Goal: Transaction & Acquisition: Purchase product/service

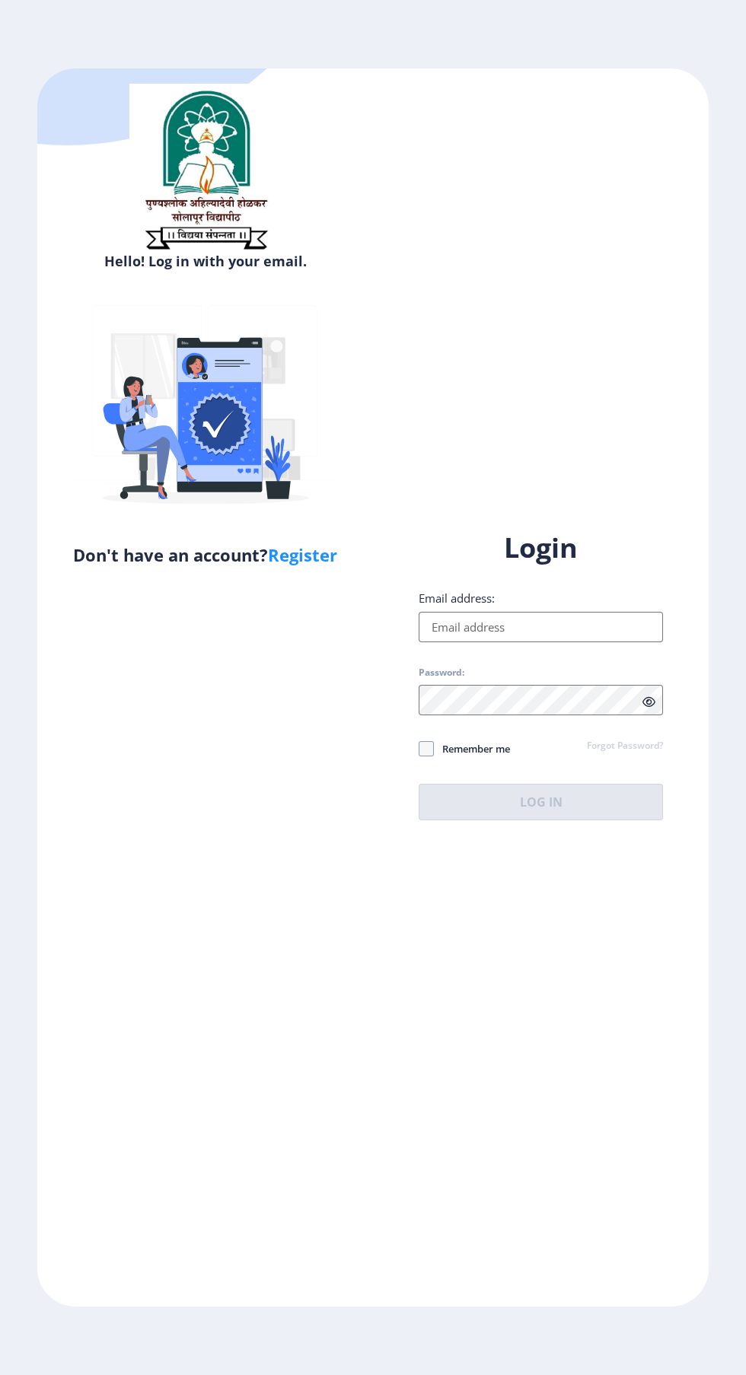
click at [579, 642] on input "Email address:" at bounding box center [541, 627] width 244 height 30
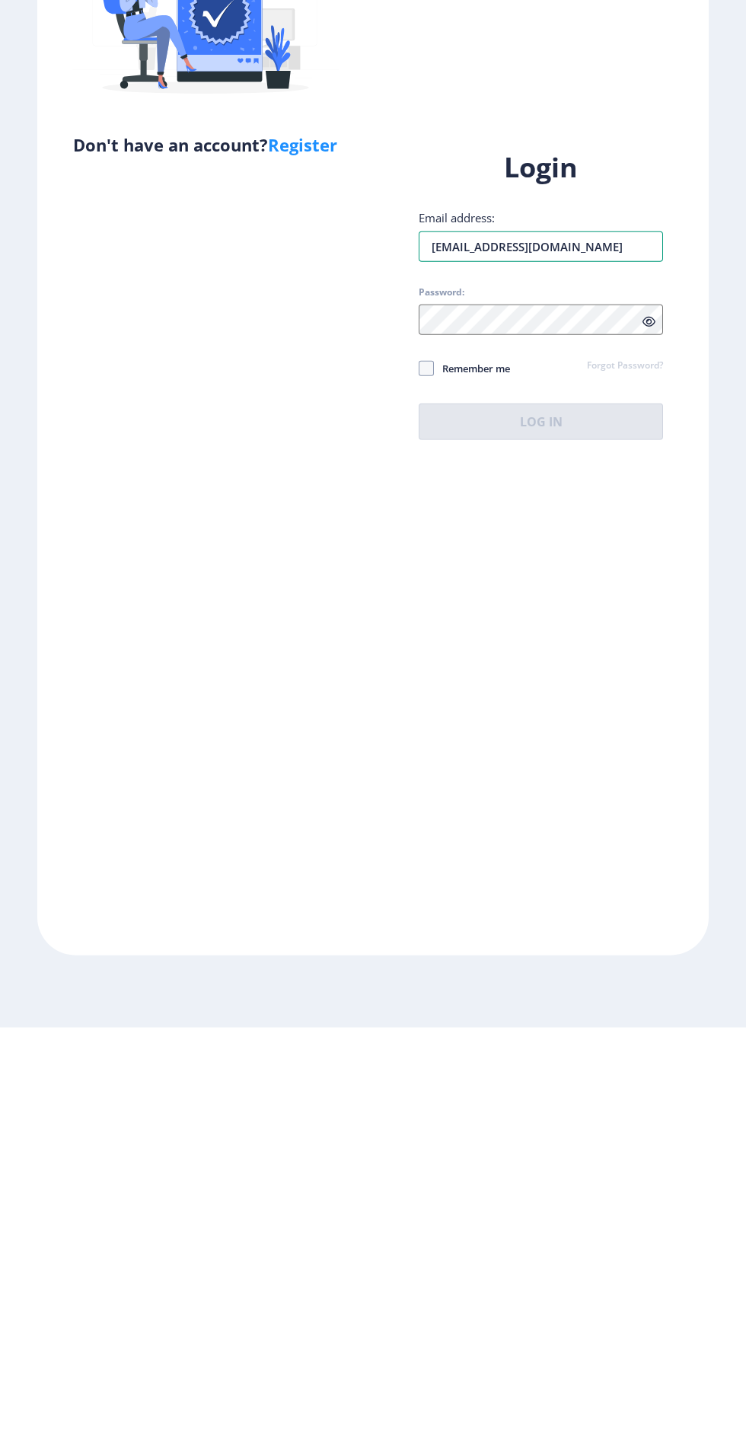
type input "[EMAIL_ADDRESS][DOMAIN_NAME]"
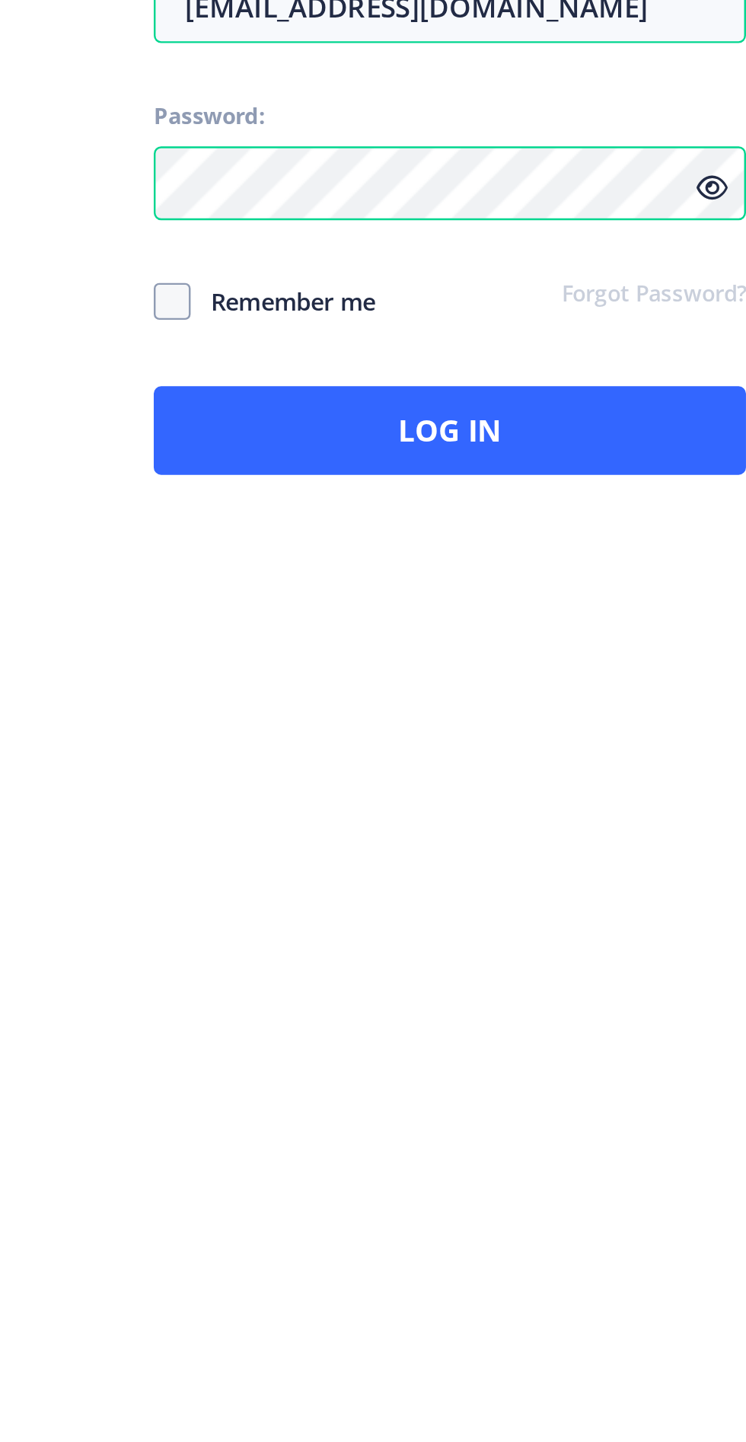
click at [650, 741] on icon at bounding box center [648, 735] width 13 height 11
click at [645, 741] on icon at bounding box center [648, 735] width 13 height 11
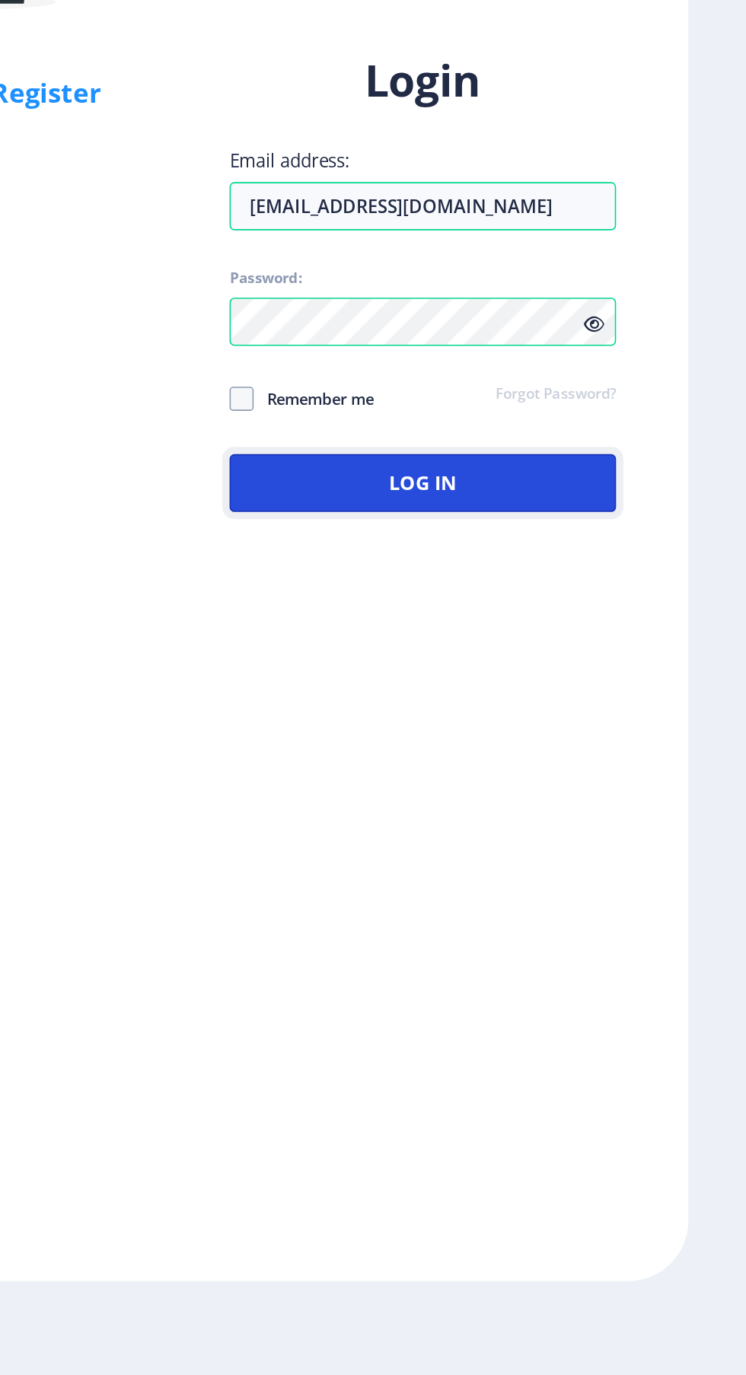
click at [632, 821] on button "Log In" at bounding box center [541, 802] width 244 height 37
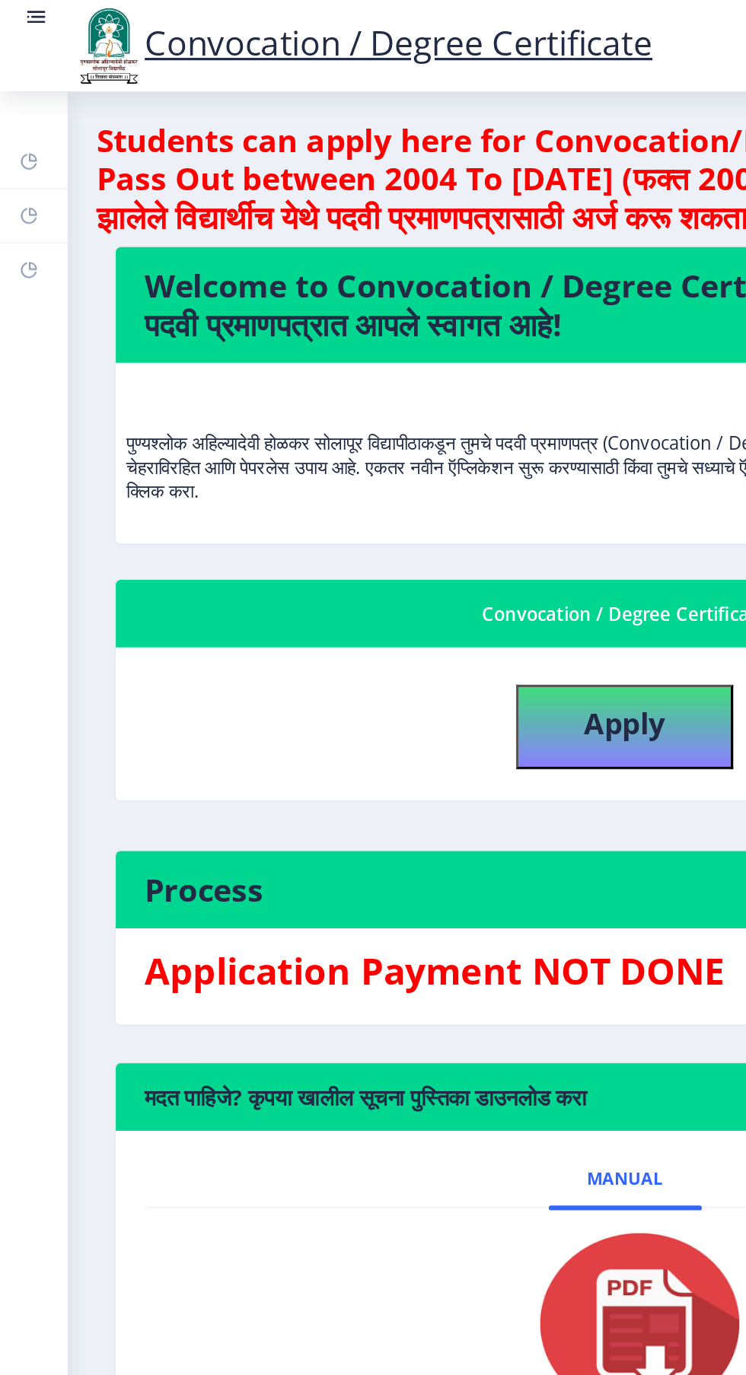
click at [26, 27] on link at bounding box center [22, 29] width 15 height 52
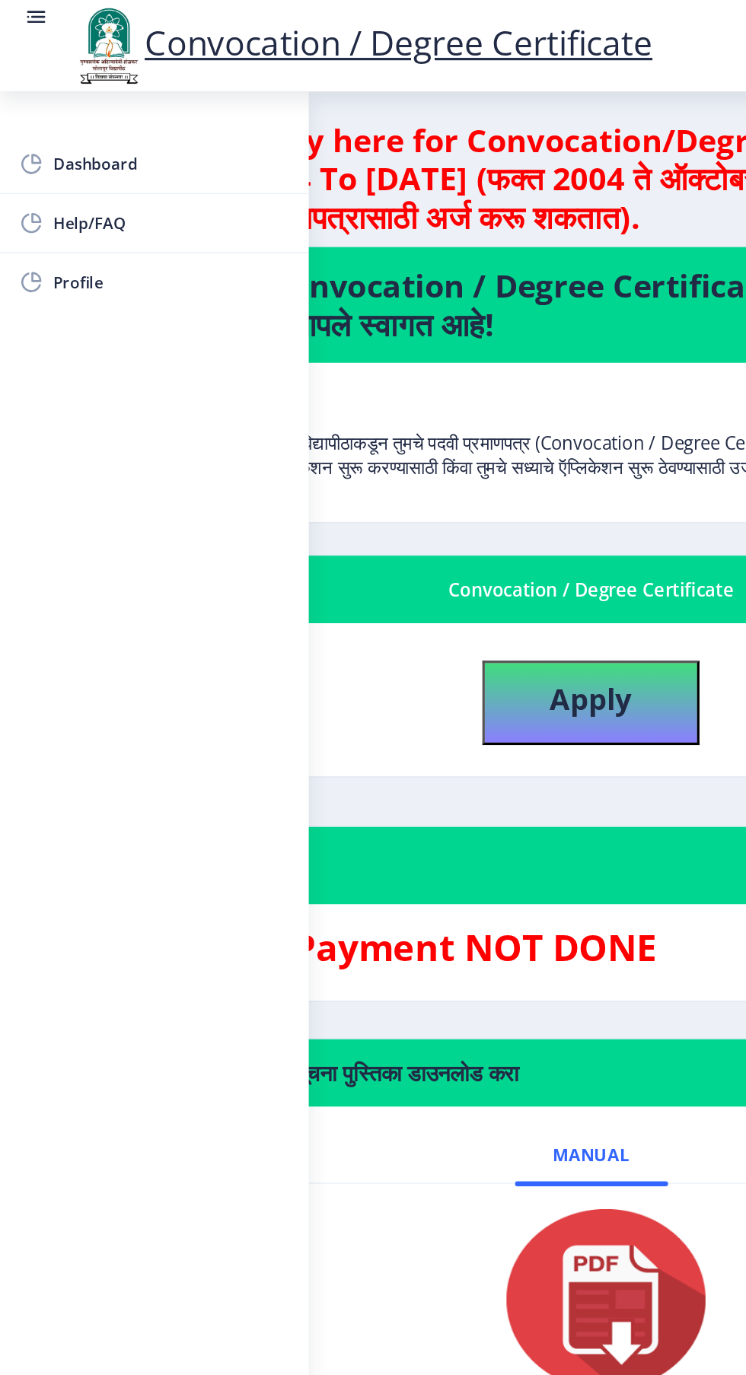
click at [74, 185] on span "Profile" at bounding box center [107, 178] width 149 height 18
select select
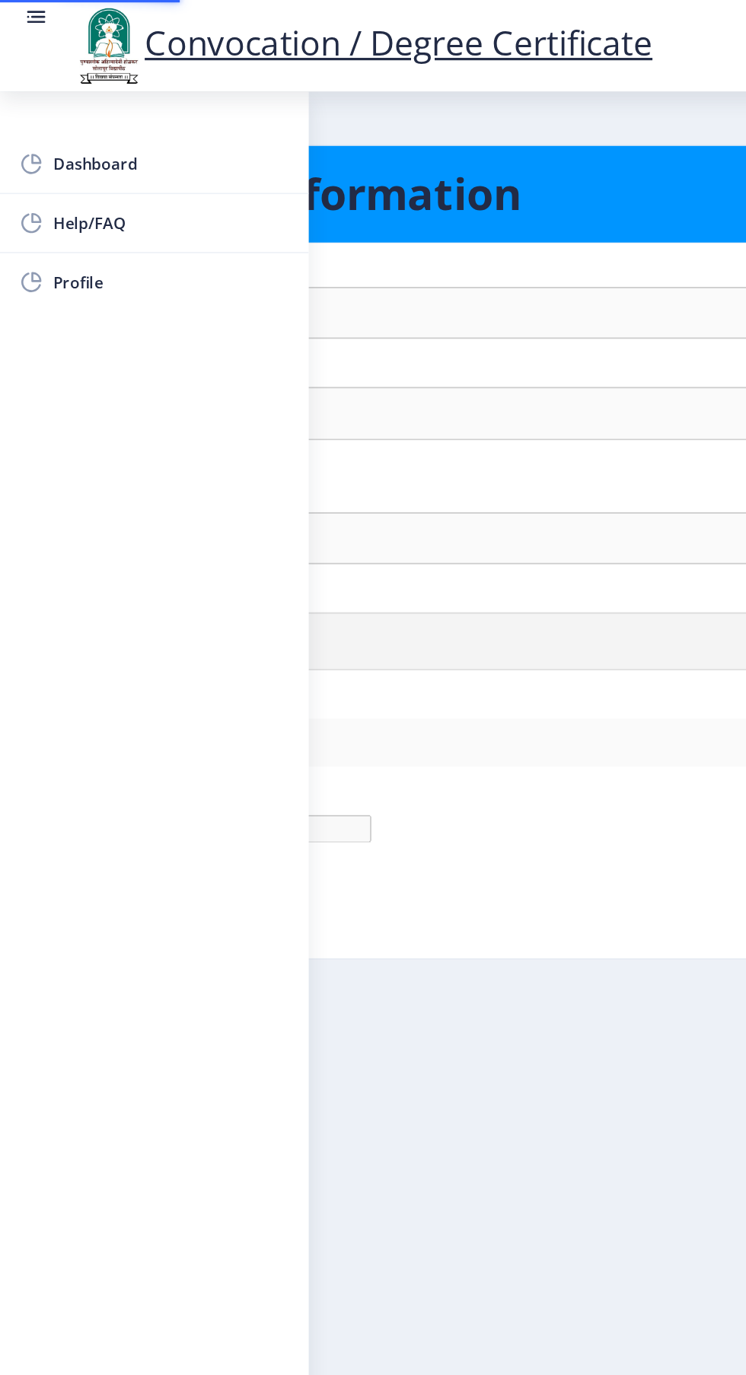
type input "Ananda"
type input "Gajare"
type input "[PERSON_NAME] [PERSON_NAME]"
select select "[DEMOGRAPHIC_DATA]"
type input "[EMAIL_ADDRESS][DOMAIN_NAME]"
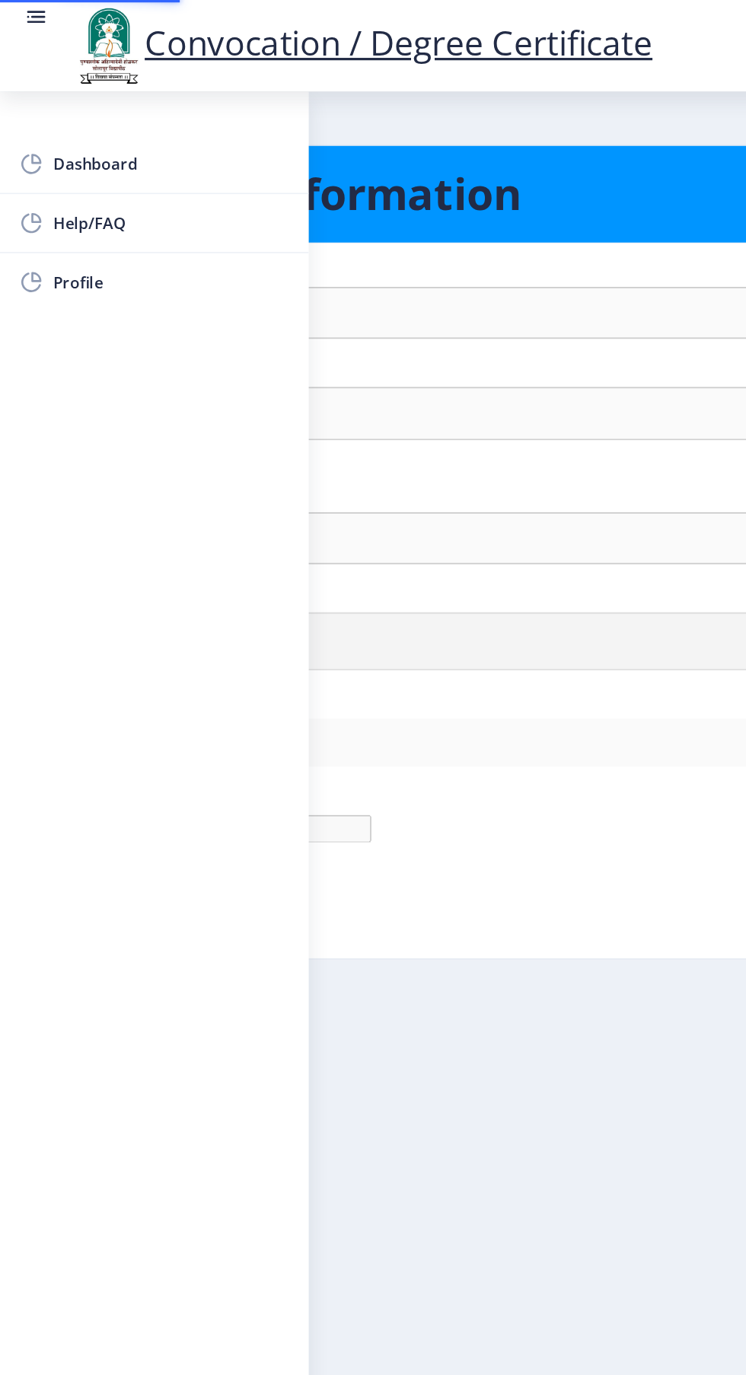
type input "7038938066"
click at [27, 17] on rect at bounding box center [22, 10] width 15 height 15
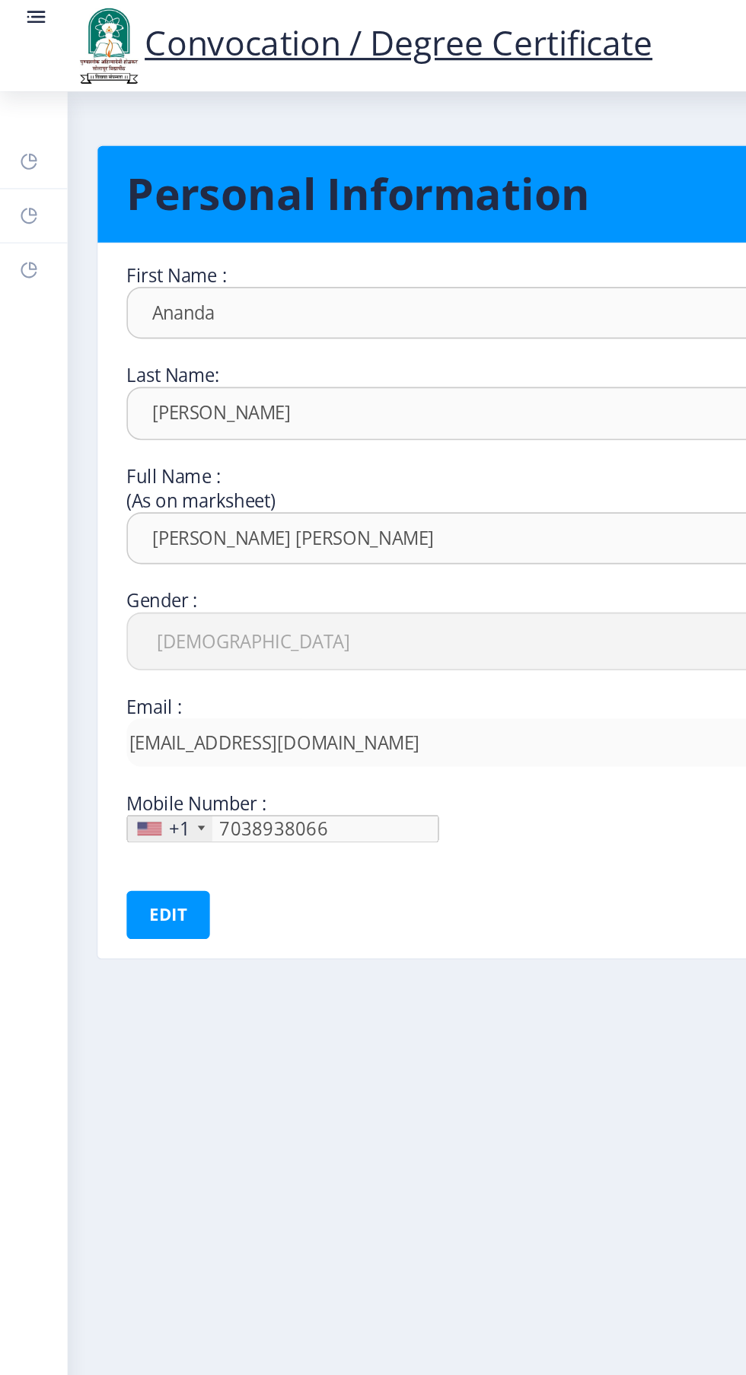
click at [24, 21] on link at bounding box center [22, 29] width 15 height 52
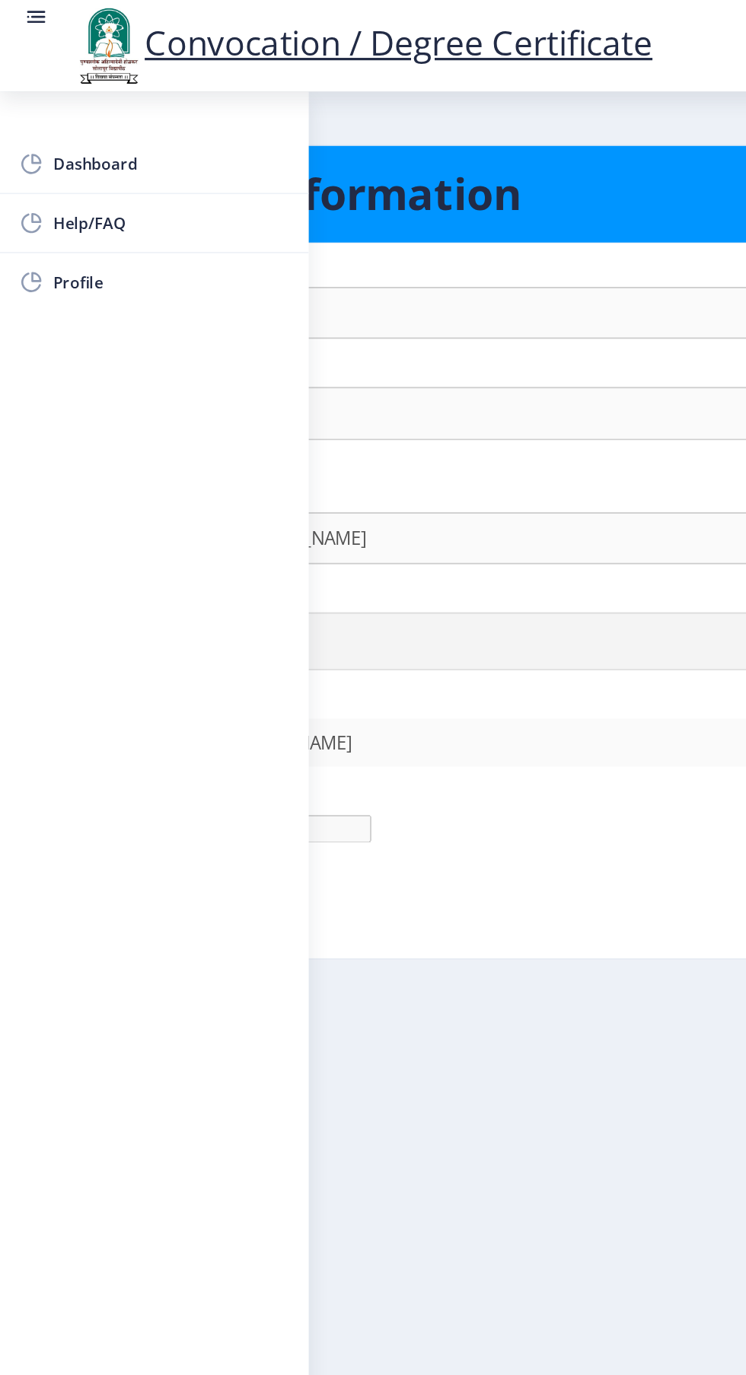
click at [84, 104] on span "Dashboard" at bounding box center [107, 103] width 149 height 18
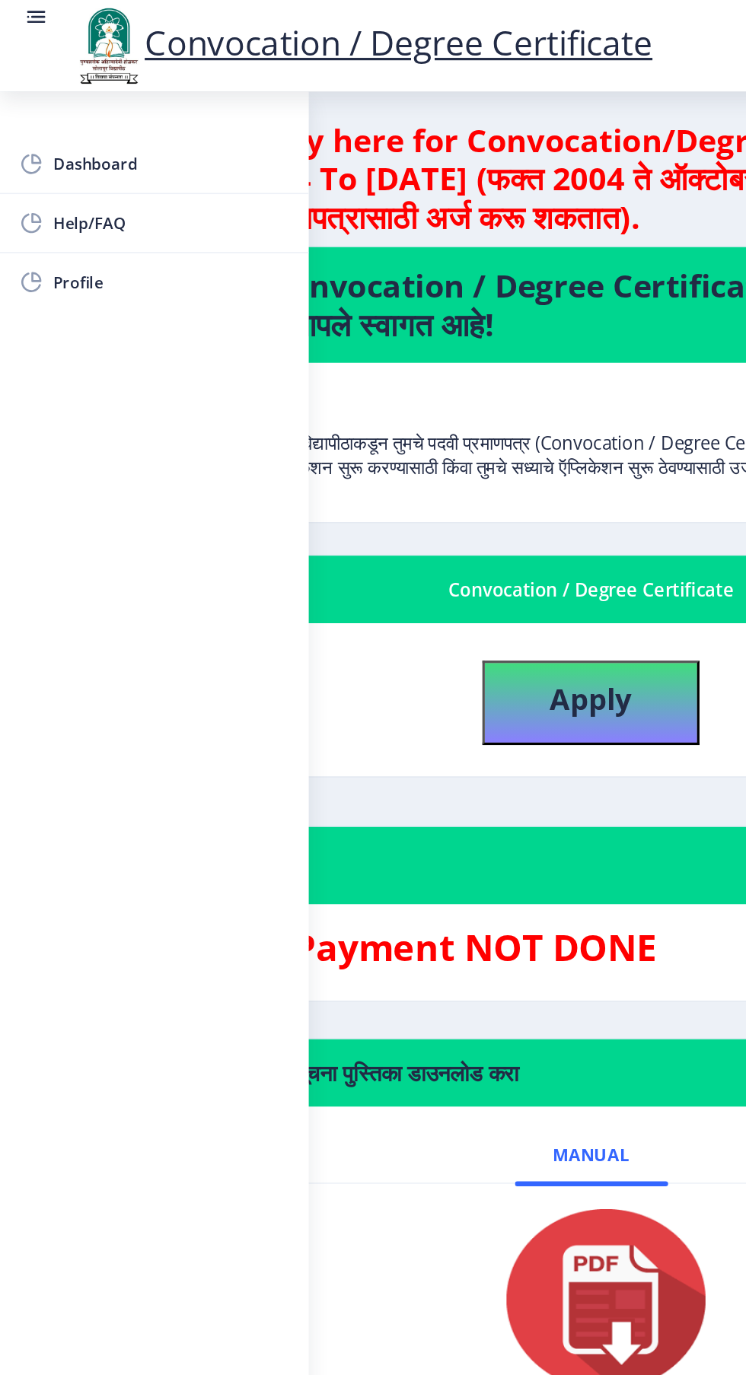
click at [27, 22] on link at bounding box center [22, 29] width 15 height 52
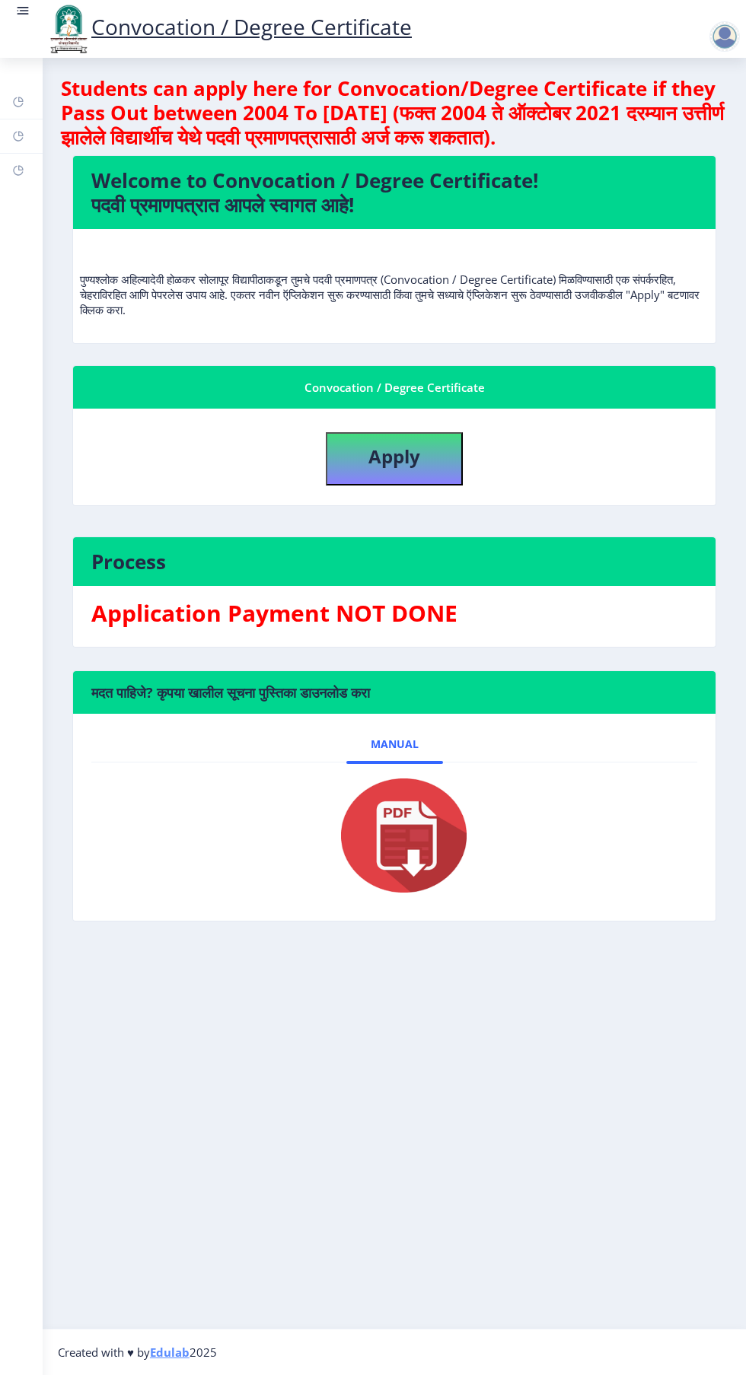
click at [719, 34] on div at bounding box center [724, 36] width 30 height 30
click at [537, 384] on div "Convocation / Degree Certificate" at bounding box center [394, 387] width 606 height 18
click at [524, 372] on nb-card-header "Convocation / Degree Certificate" at bounding box center [394, 387] width 642 height 43
click at [413, 450] on b "Apply" at bounding box center [394, 456] width 52 height 25
select select
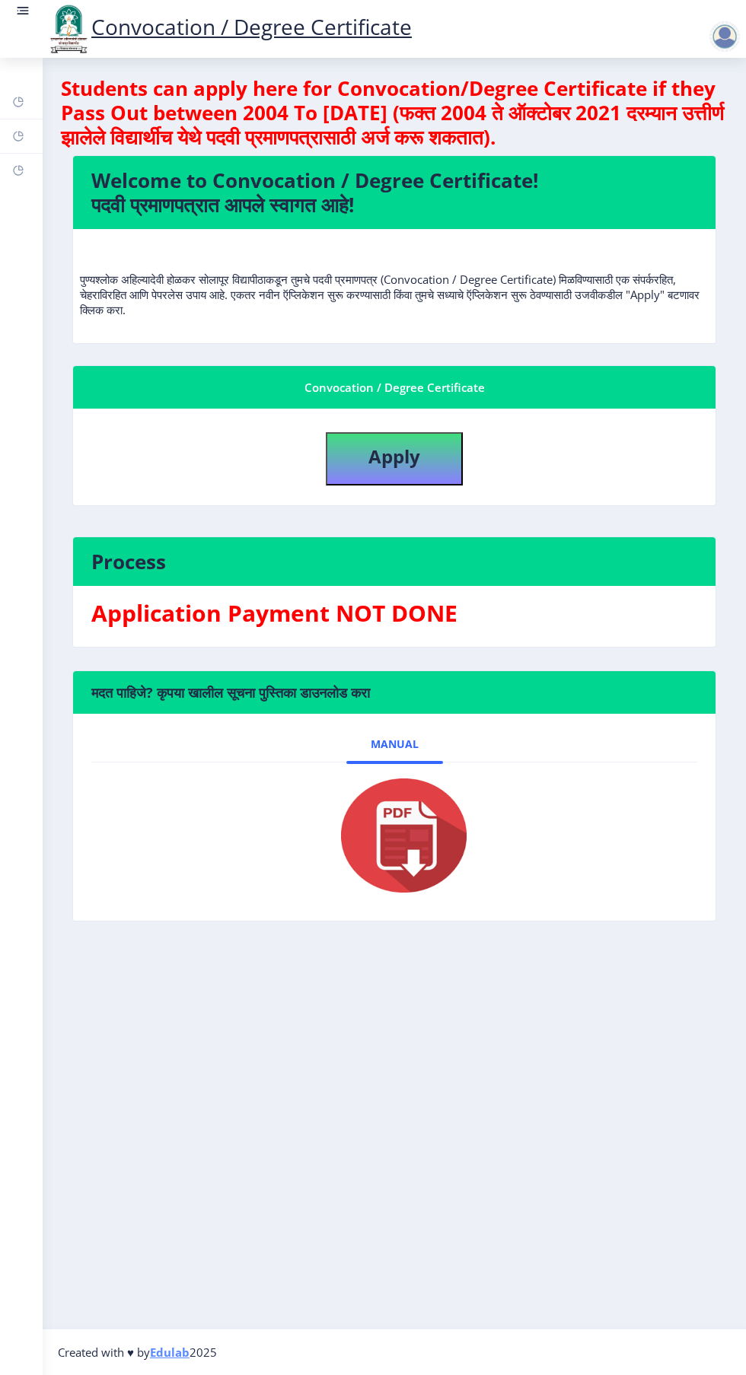
select select
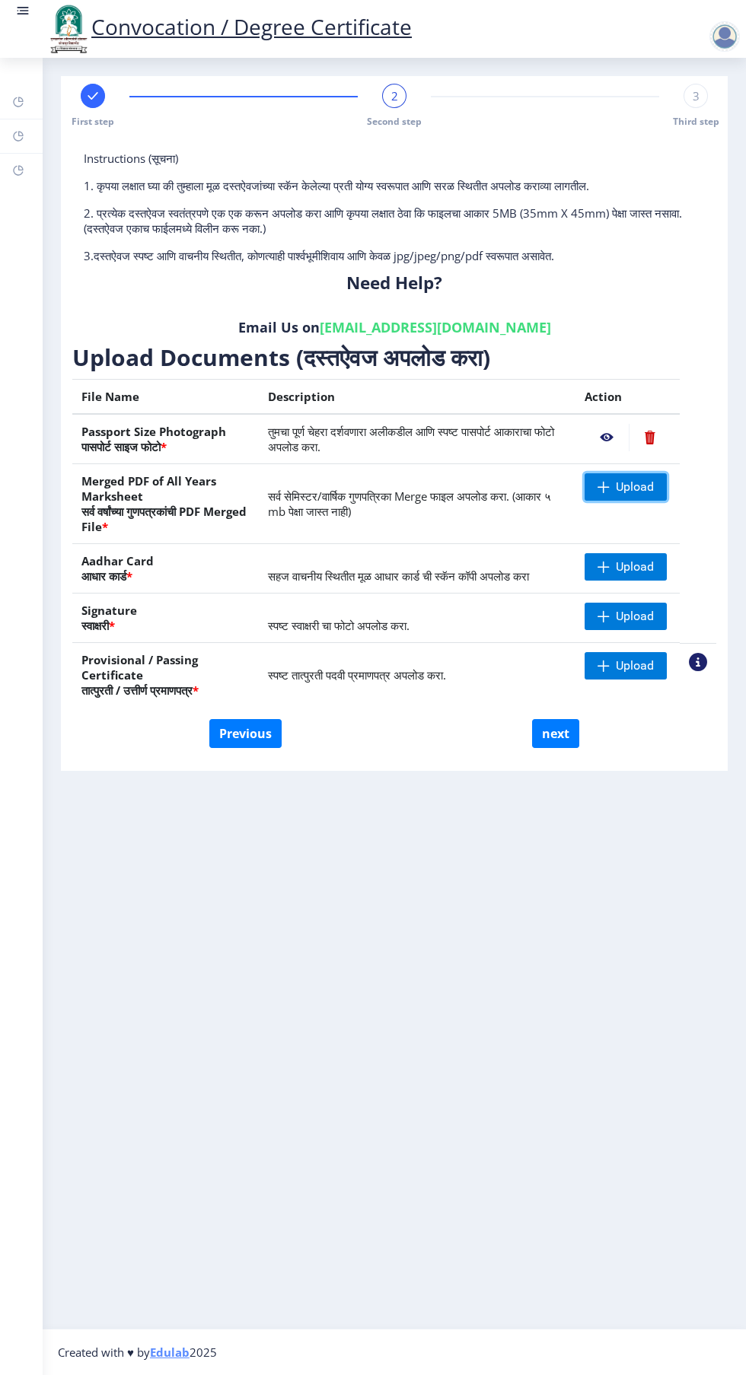
click at [604, 487] on span at bounding box center [603, 487] width 12 height 12
click at [604, 486] on span at bounding box center [603, 487] width 12 height 12
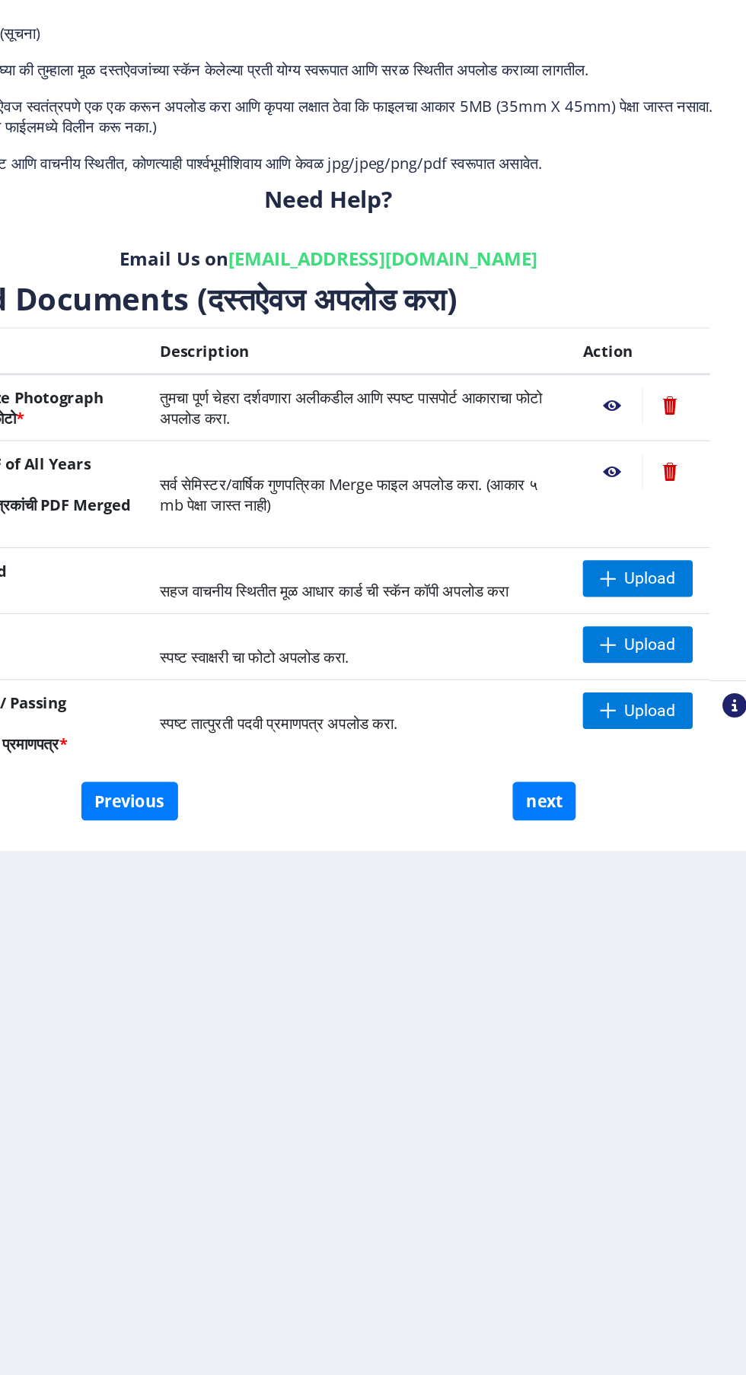
click at [607, 489] on nb-action at bounding box center [607, 486] width 44 height 27
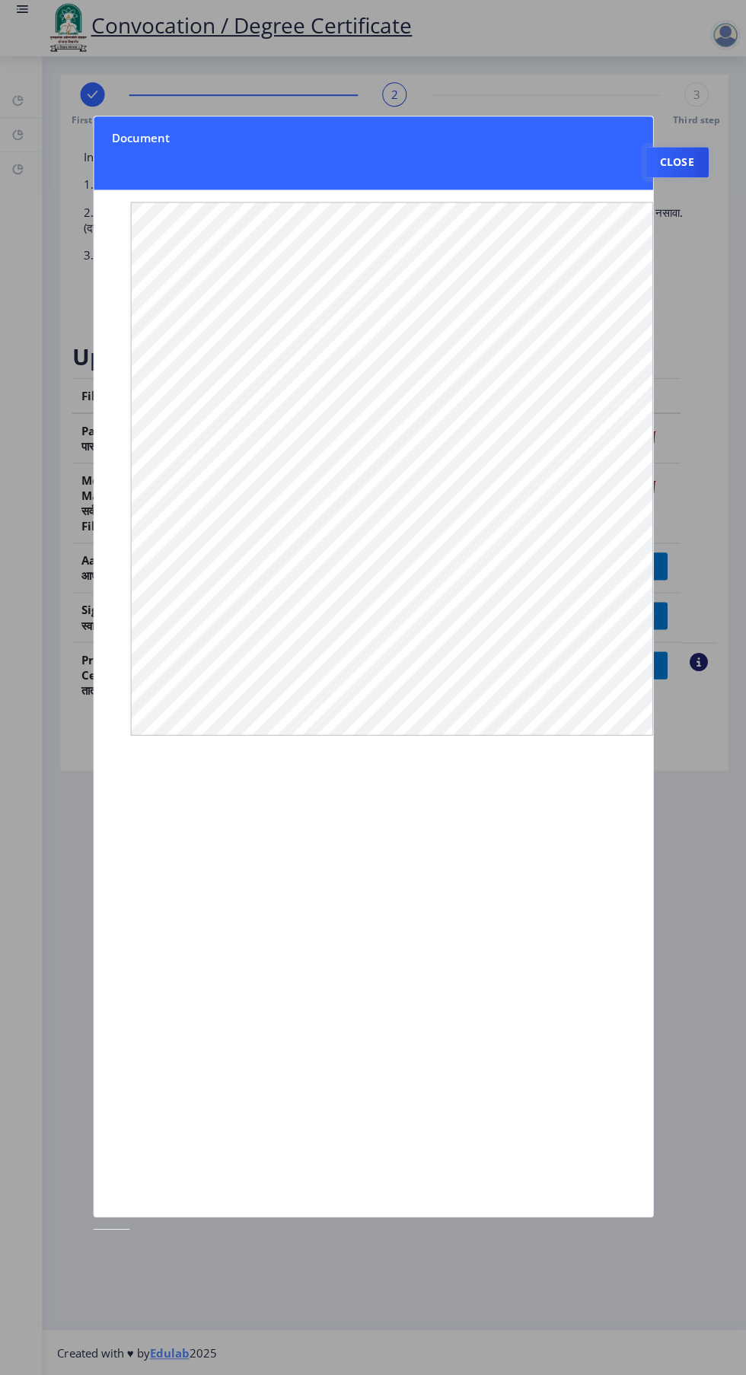
click at [684, 148] on button "Close" at bounding box center [676, 163] width 62 height 30
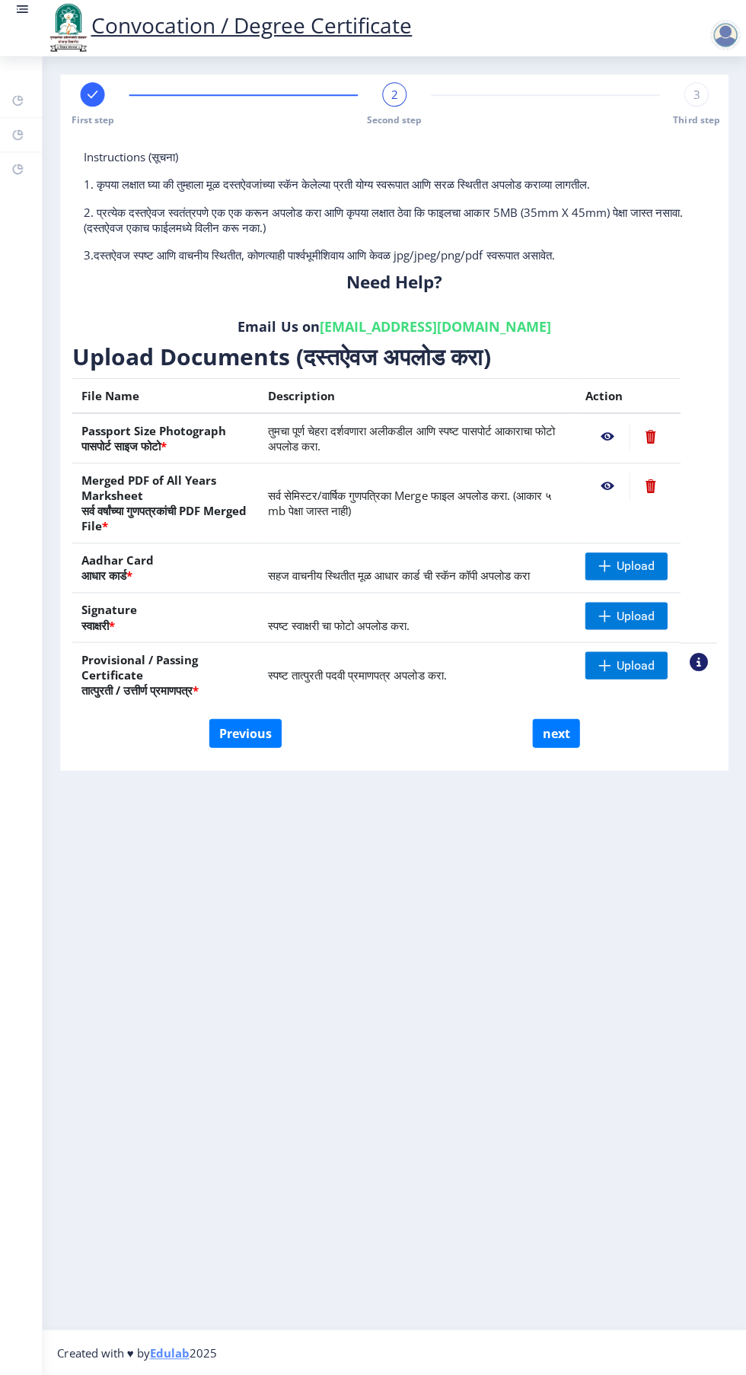
click at [610, 441] on nb-action at bounding box center [607, 437] width 44 height 27
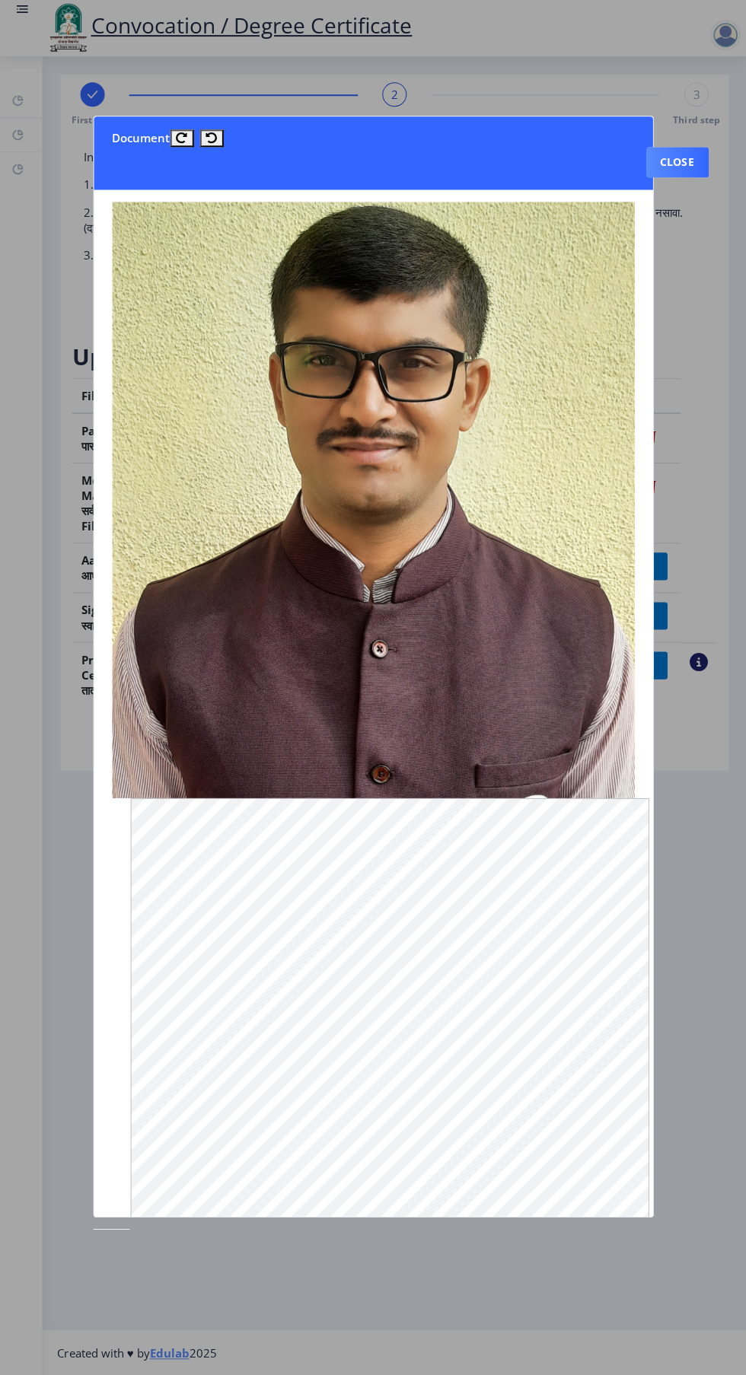
click at [677, 148] on button "Close" at bounding box center [676, 163] width 62 height 30
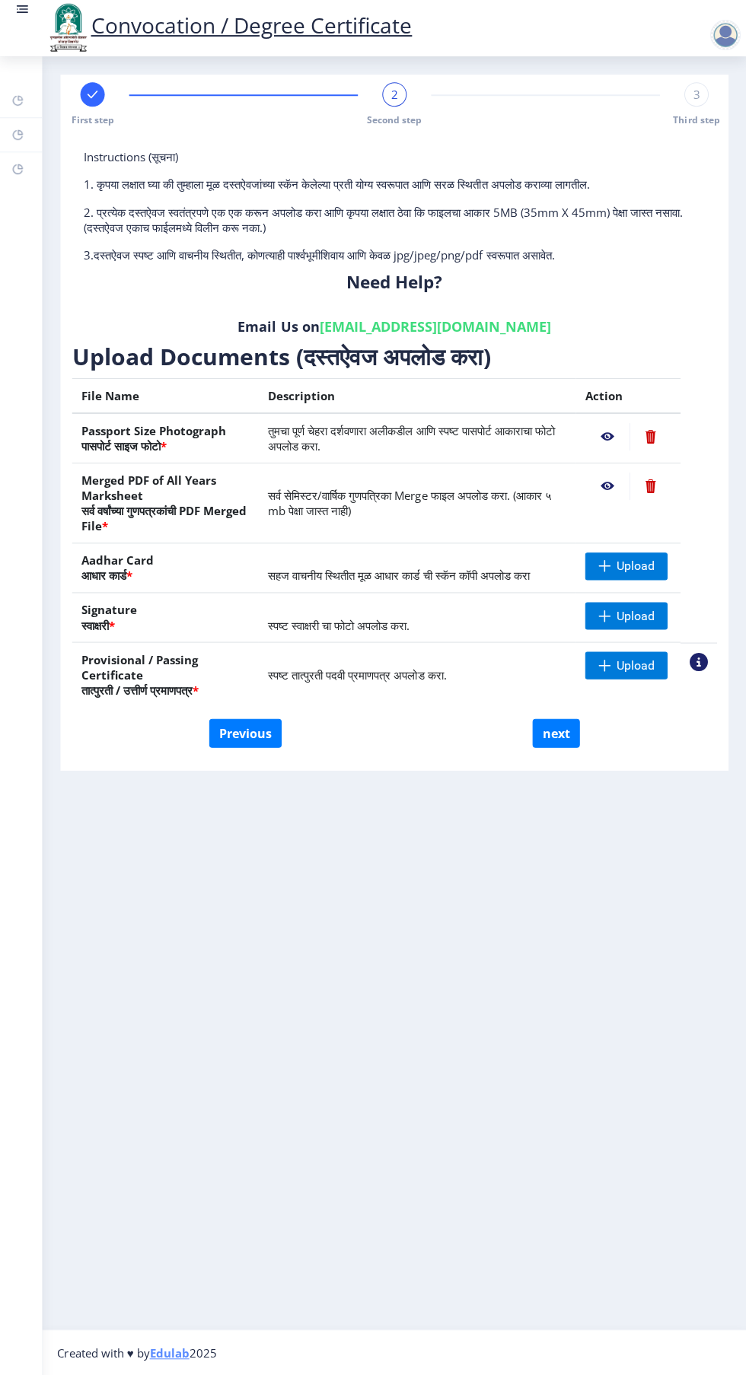
click at [607, 487] on nb-action at bounding box center [607, 486] width 44 height 27
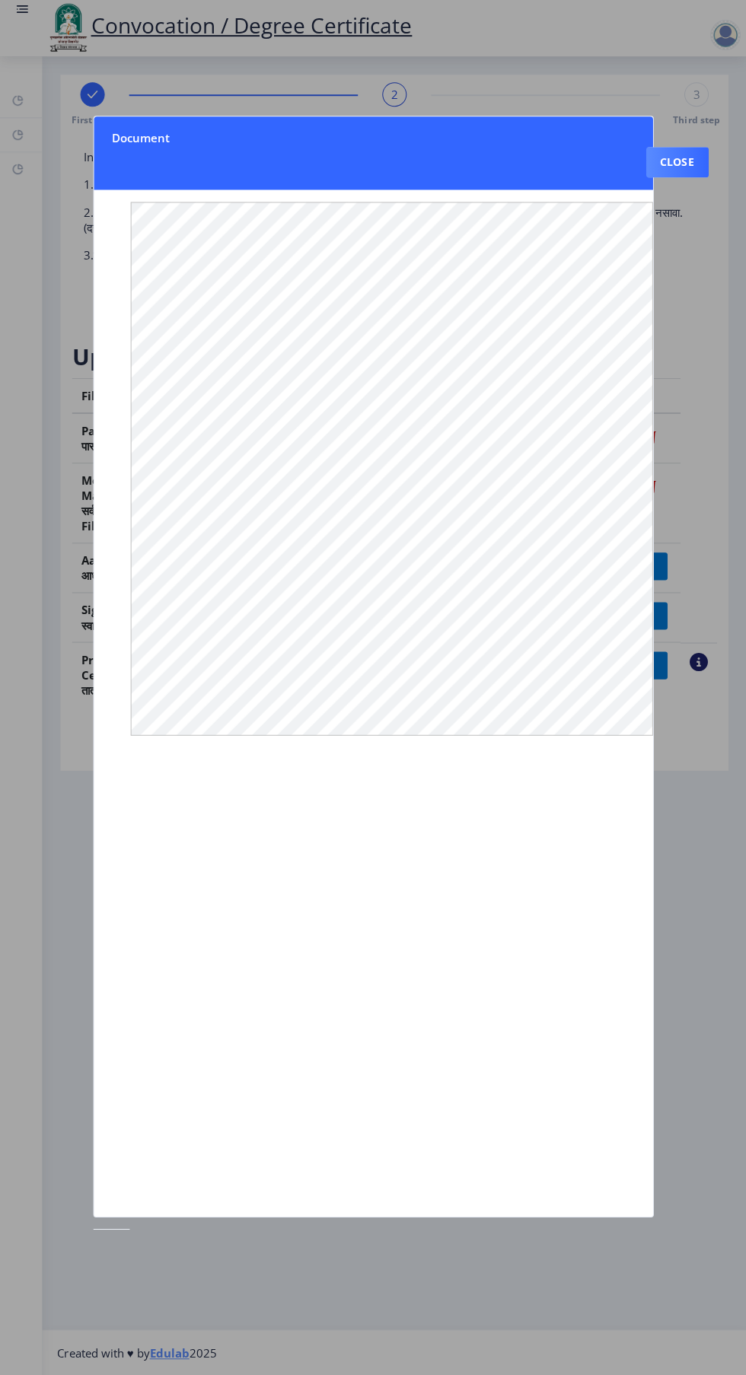
click at [660, 148] on button "Close" at bounding box center [676, 163] width 62 height 30
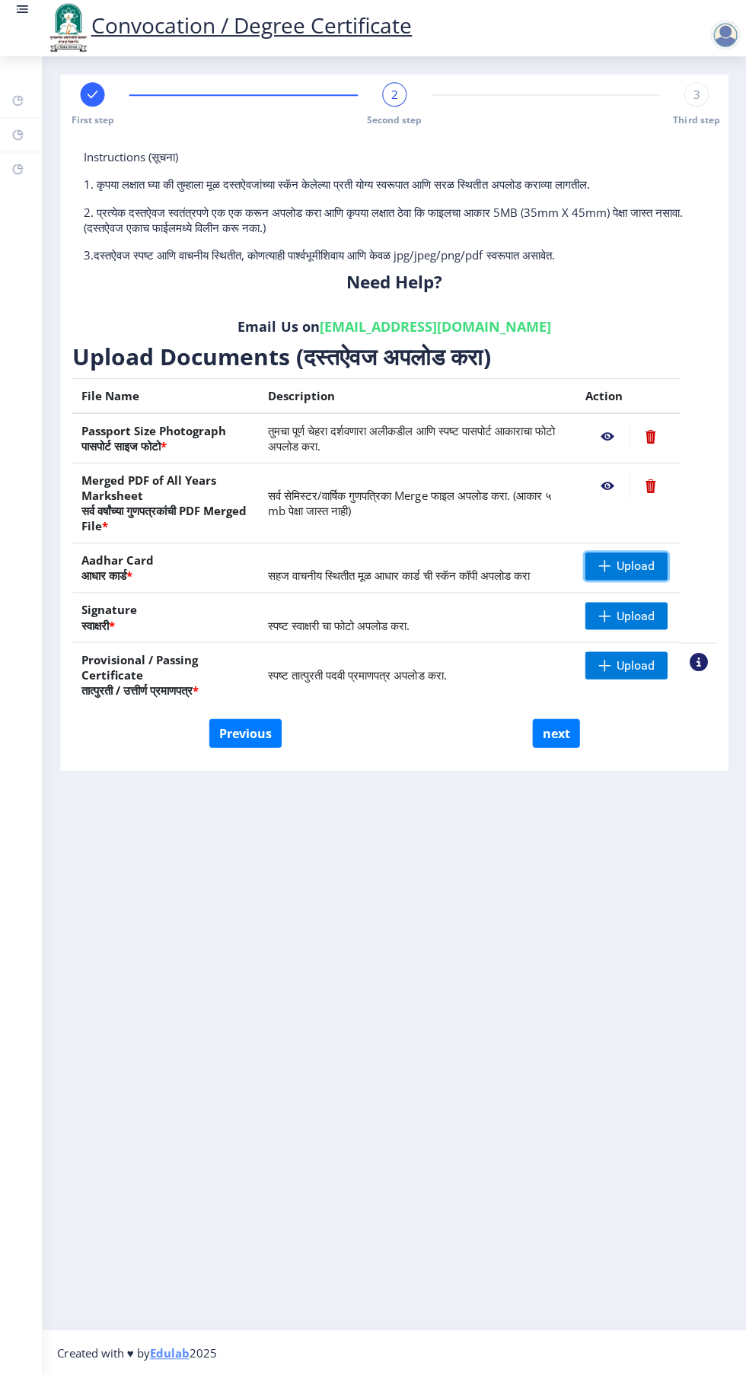
click at [604, 566] on span at bounding box center [603, 567] width 12 height 12
click at [604, 616] on span at bounding box center [603, 616] width 12 height 12
click at [604, 665] on span at bounding box center [603, 666] width 12 height 12
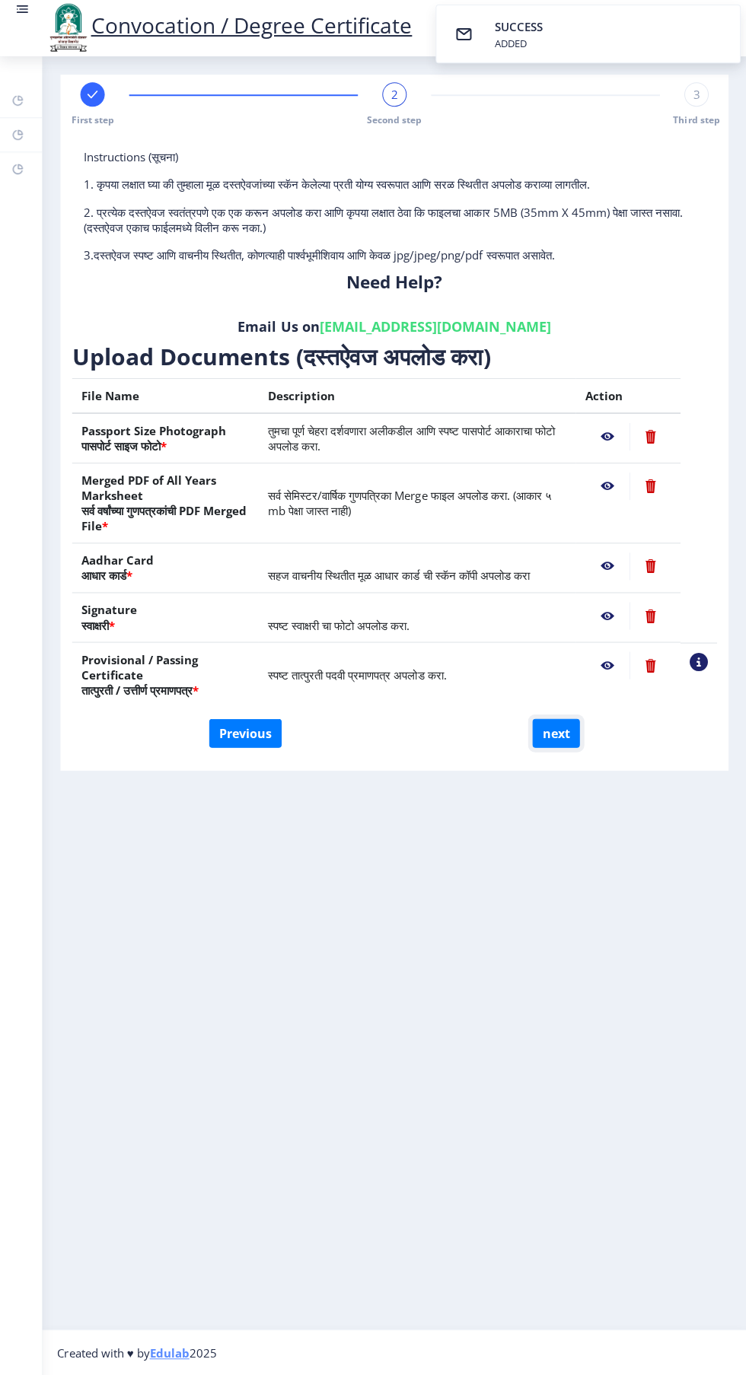
click at [554, 734] on button "next" at bounding box center [555, 733] width 47 height 29
select select
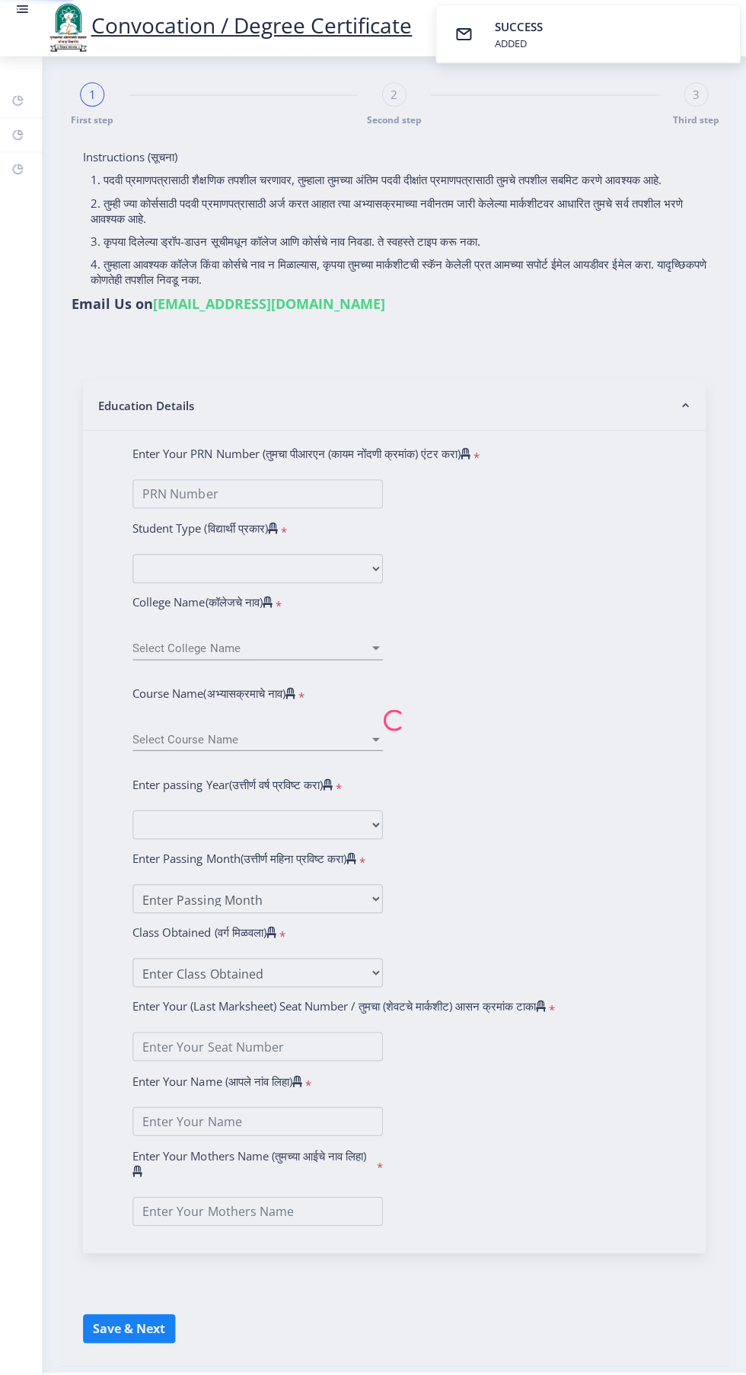
type input "GAJARE ANANDA POPAT"
type input "Shindhu"
select select
type input "GAJARE ANANDA POPAT"
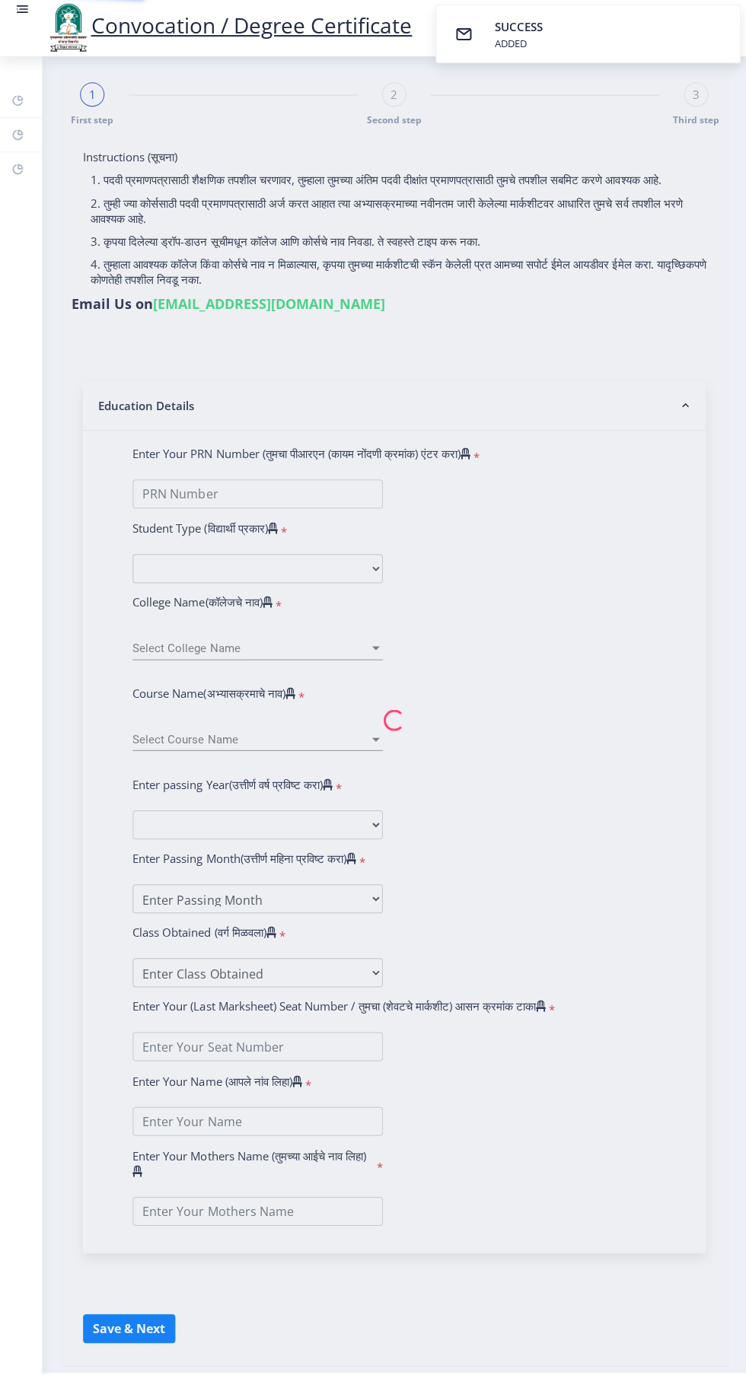
type input "Shindhu"
select select
type input "2014032500270041"
select select "External"
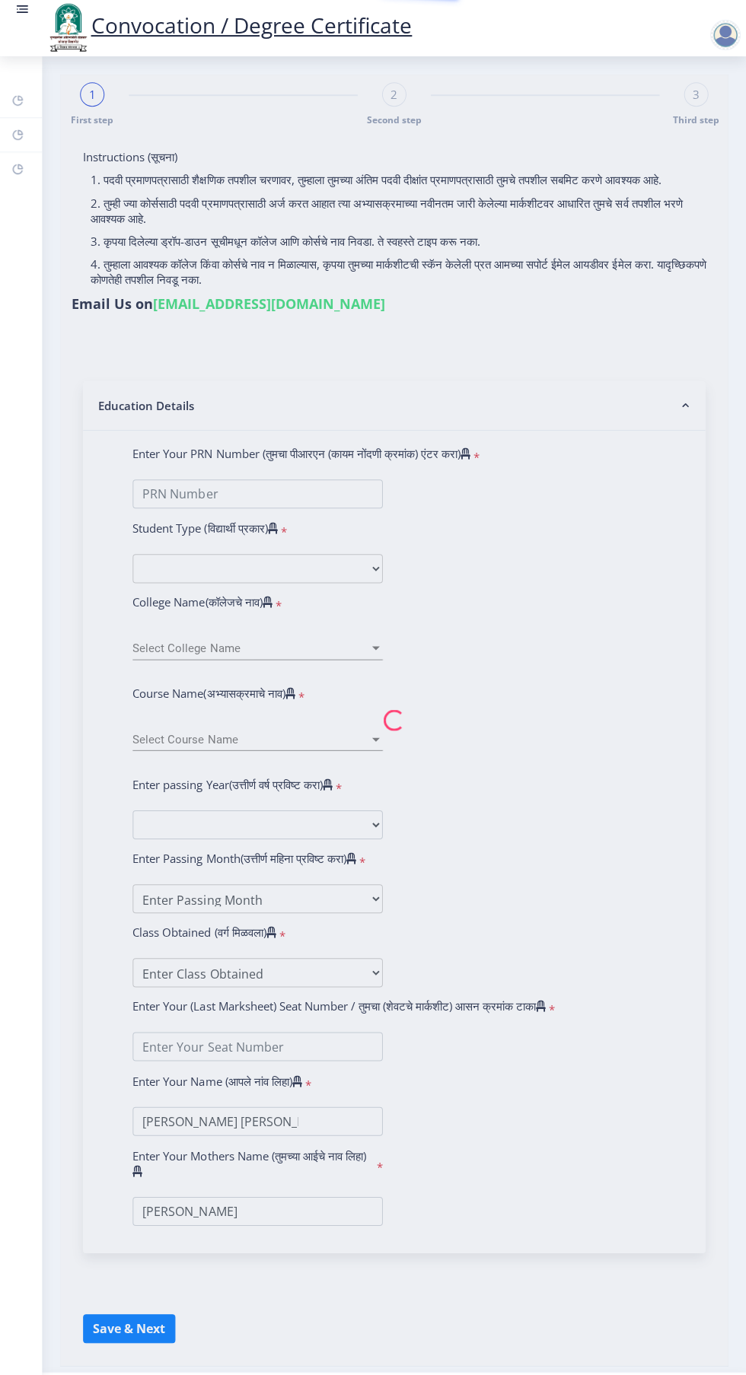
select select "2016"
select select "October"
select select "SECOND CLASS"
type input "205618"
select select "Economics"
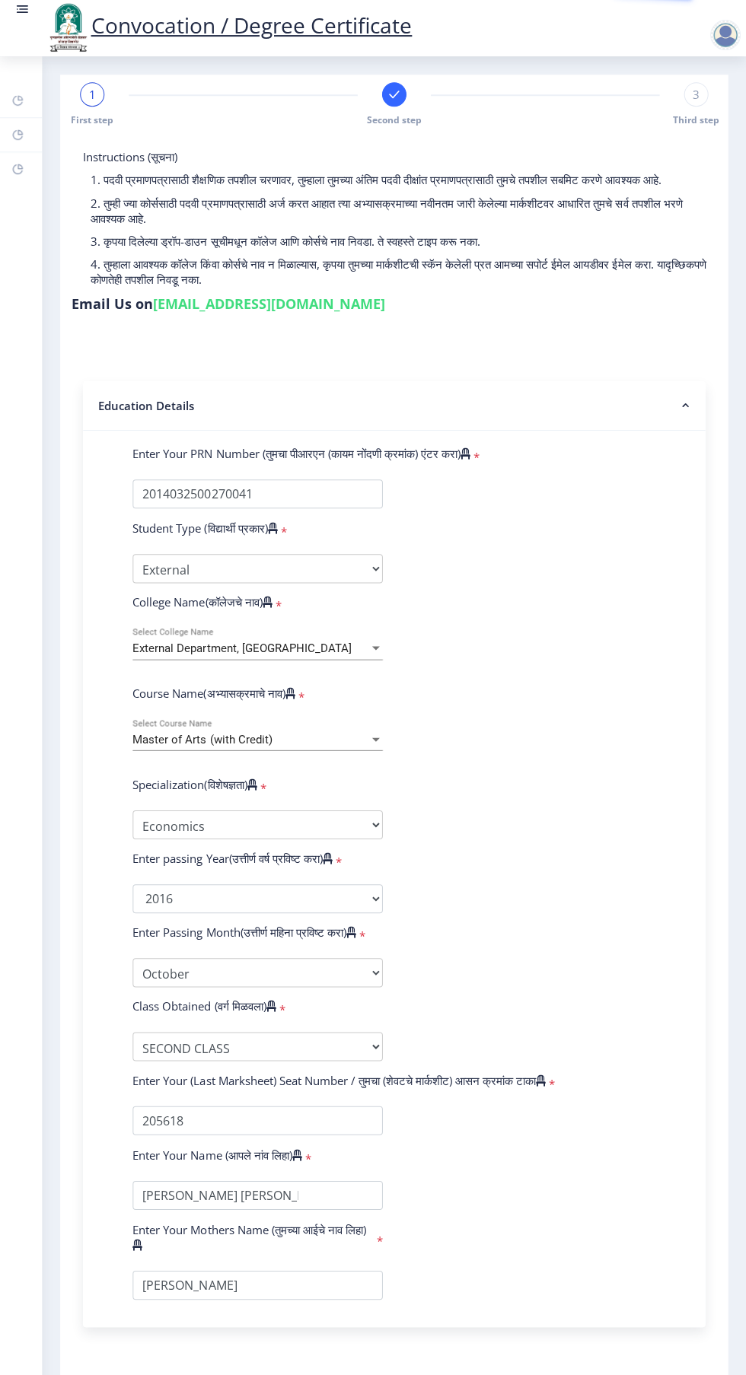
select select
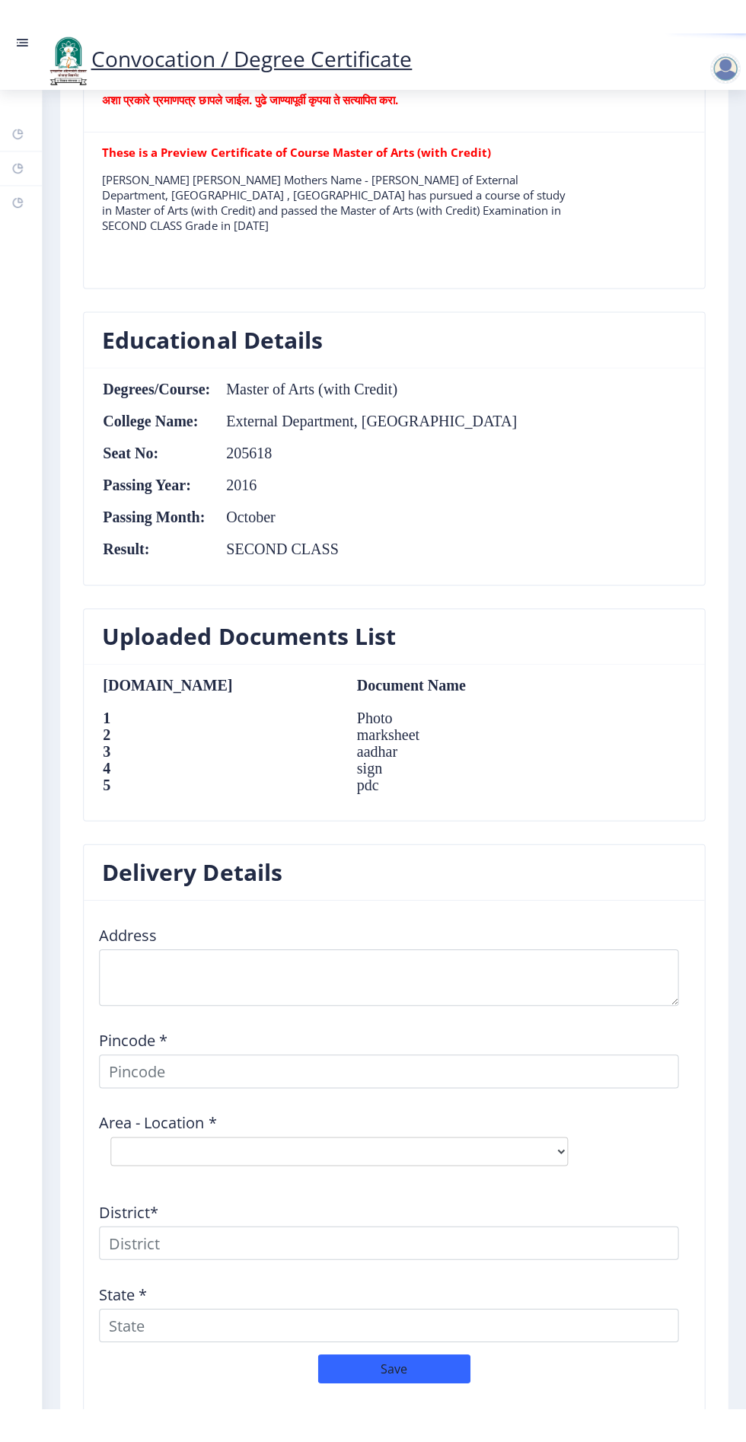
scroll to position [1168, 0]
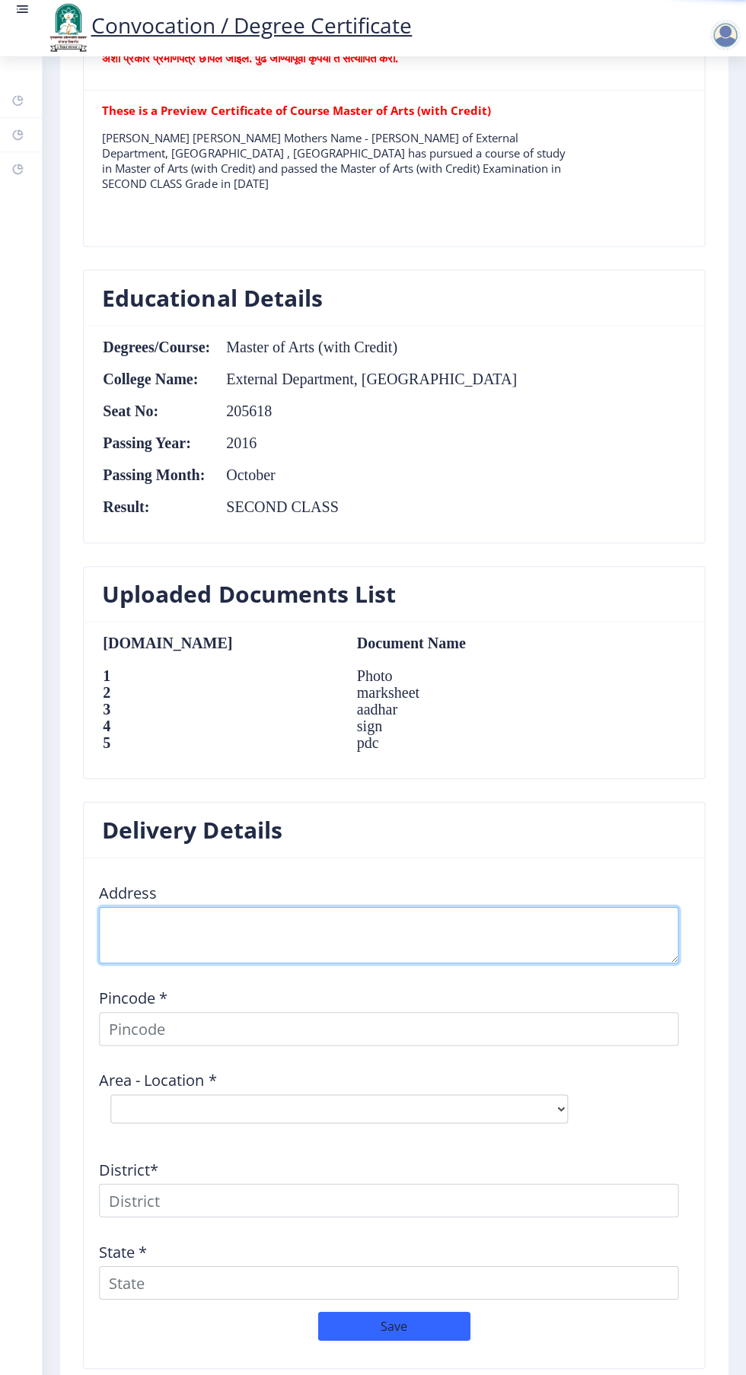
click at [242, 922] on textarea at bounding box center [389, 935] width 578 height 56
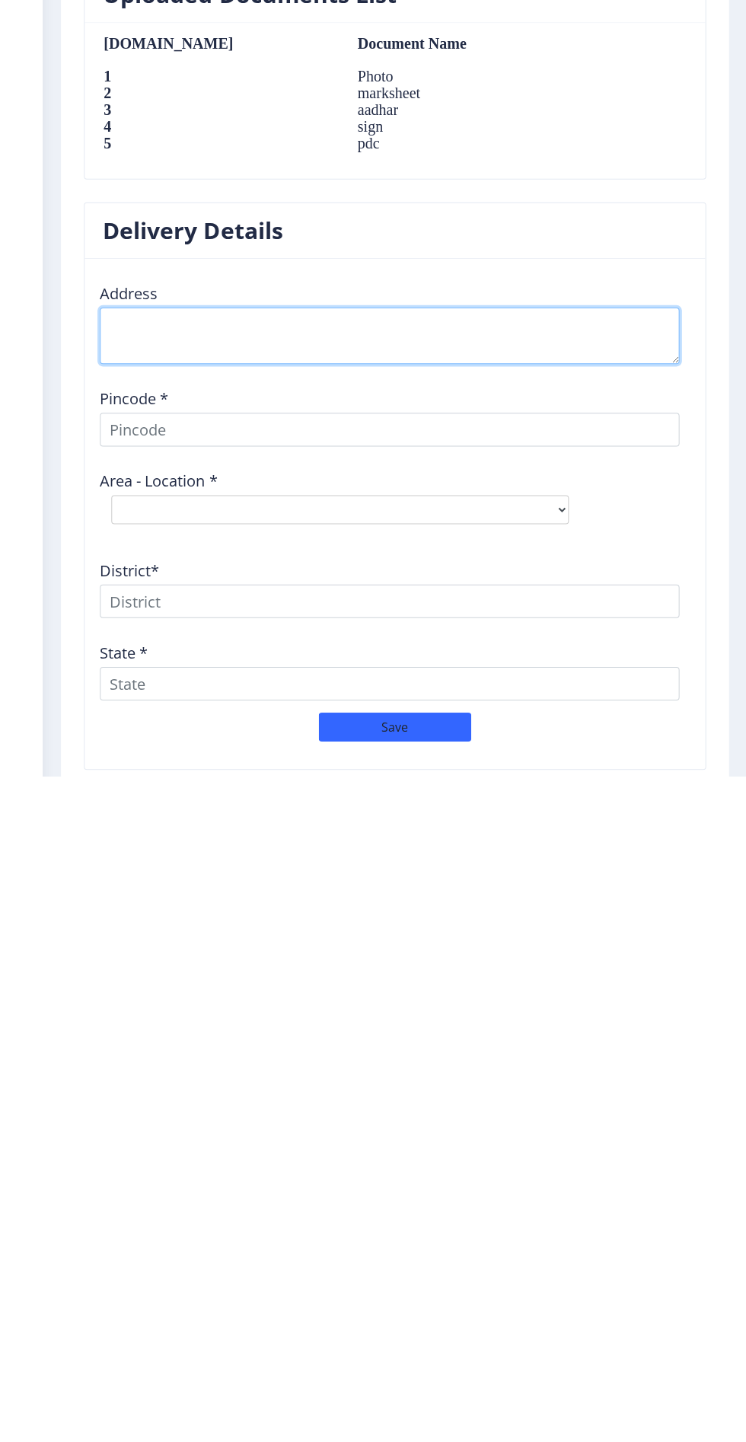
scroll to position [0, 0]
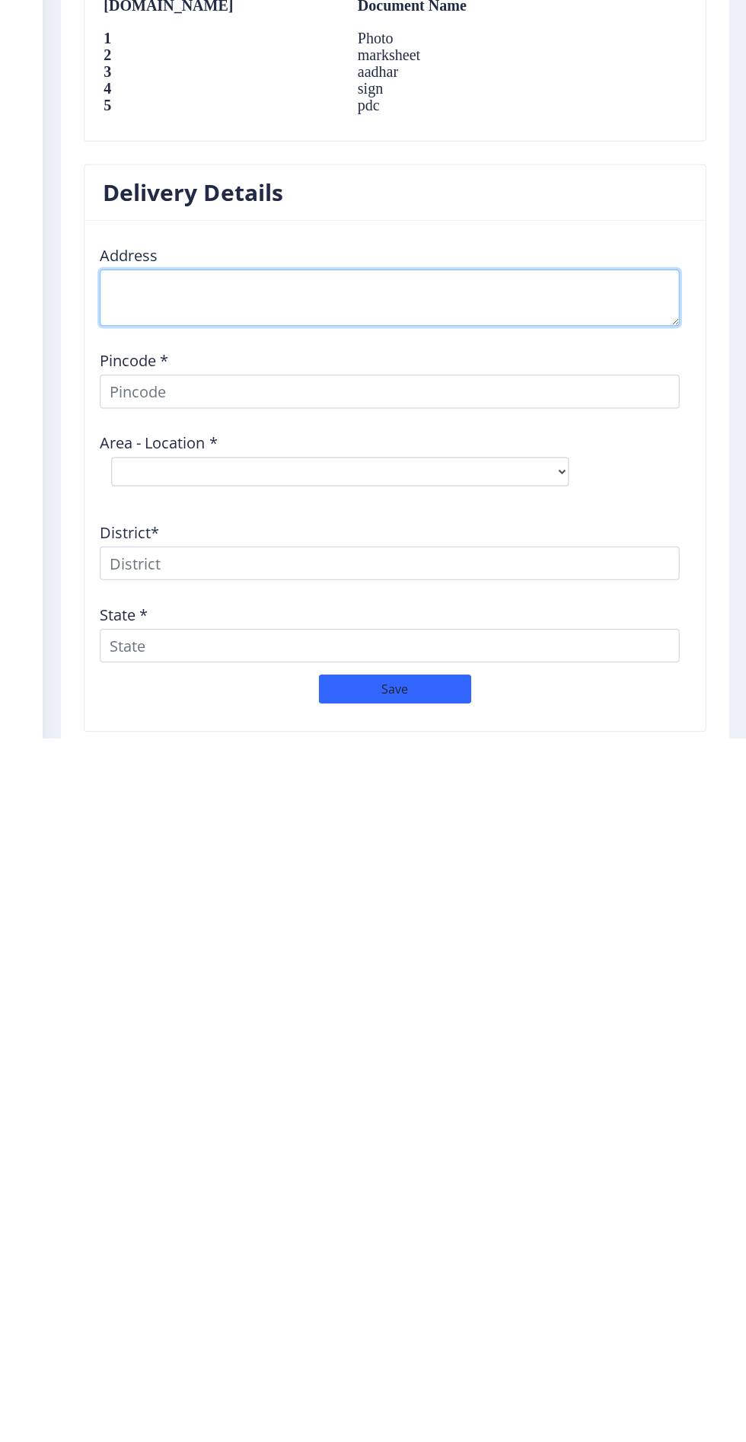
type textarea "H"
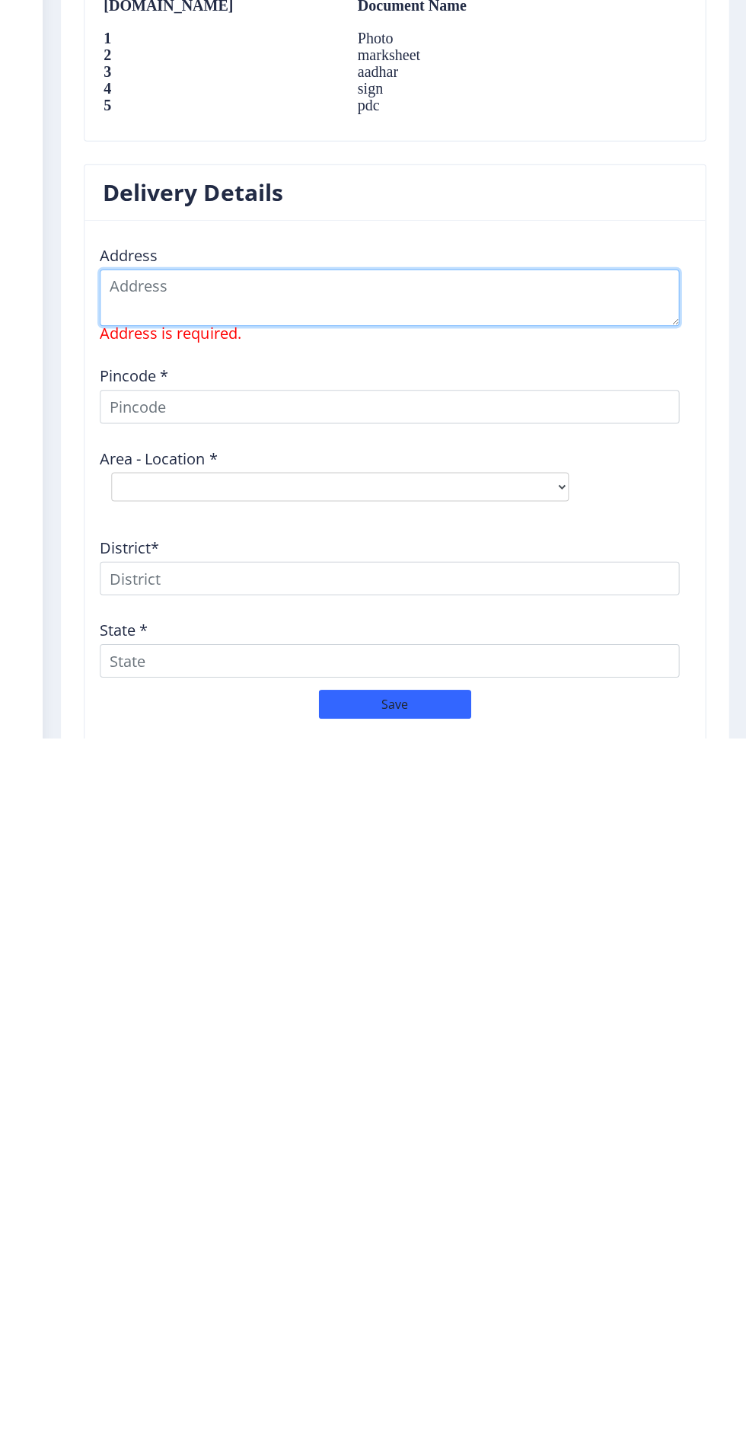
type textarea "H"
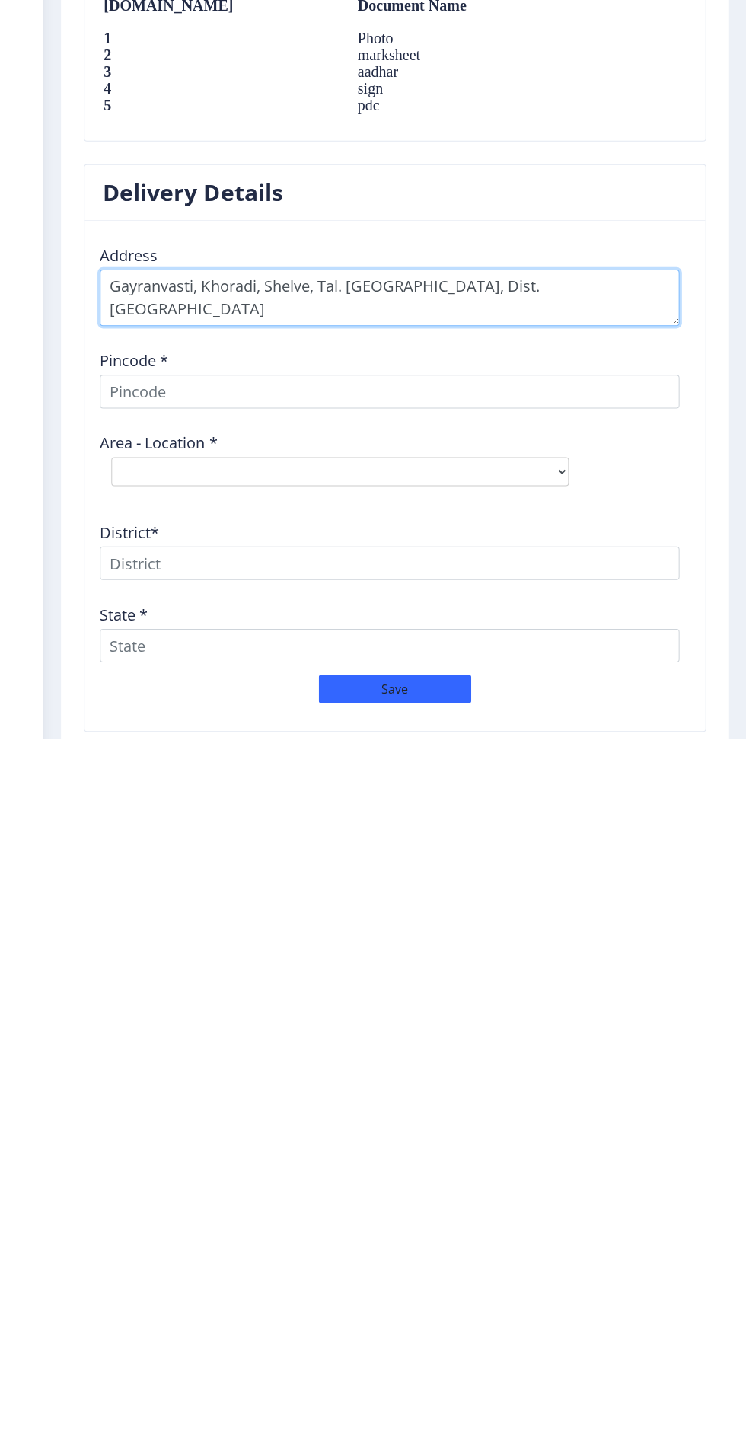
type textarea "Gayranvasti, Khoradi, Shelve, Tal. Pandharpur, Dist. Solapur"
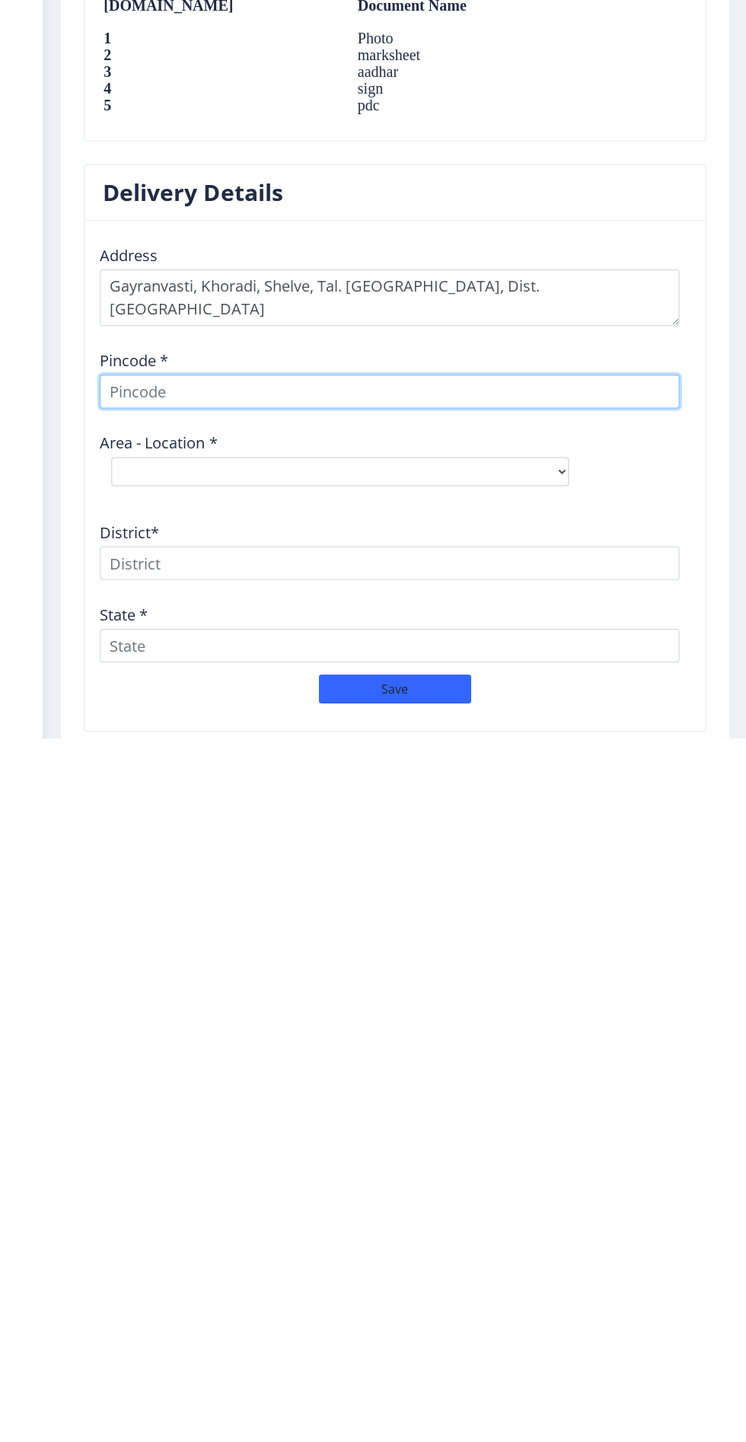
click at [363, 1087] on input at bounding box center [389, 1095] width 578 height 33
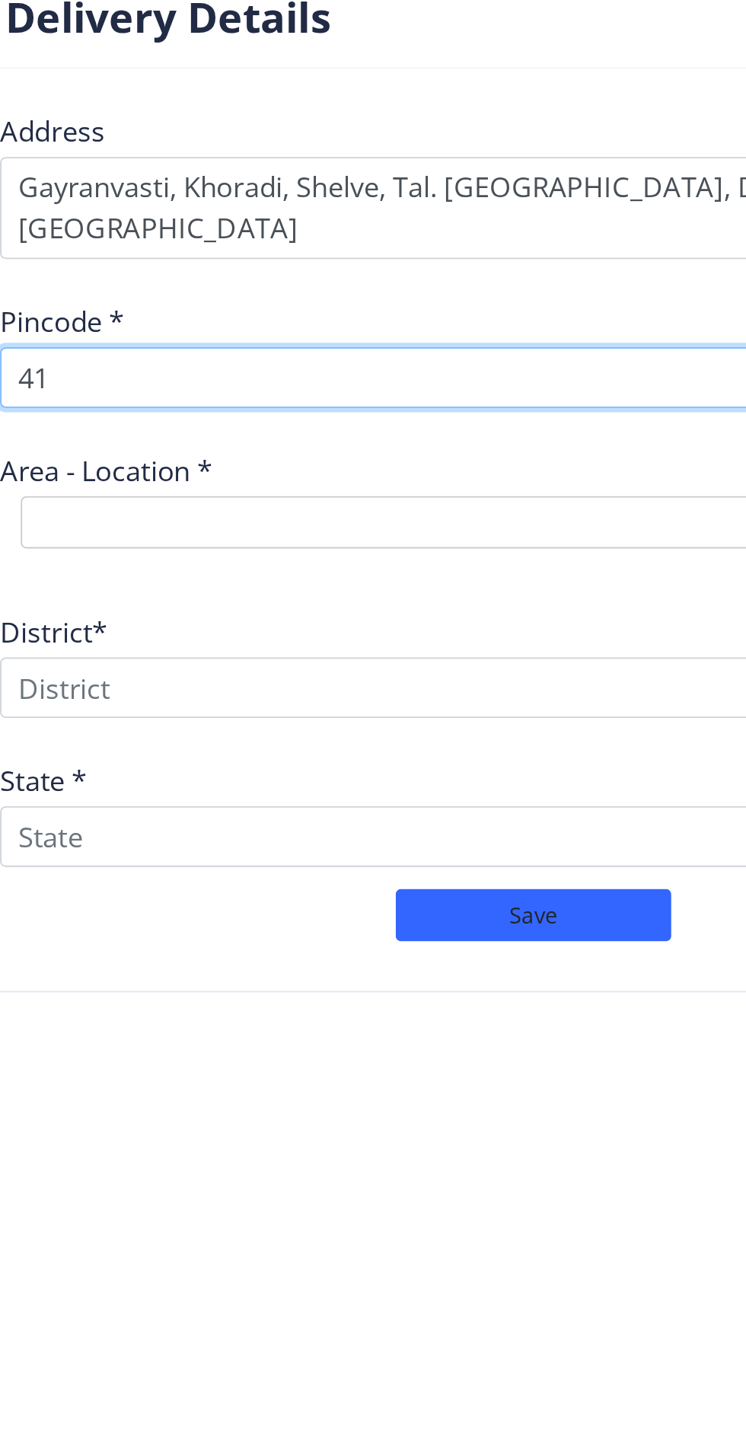
scroll to position [7, 0]
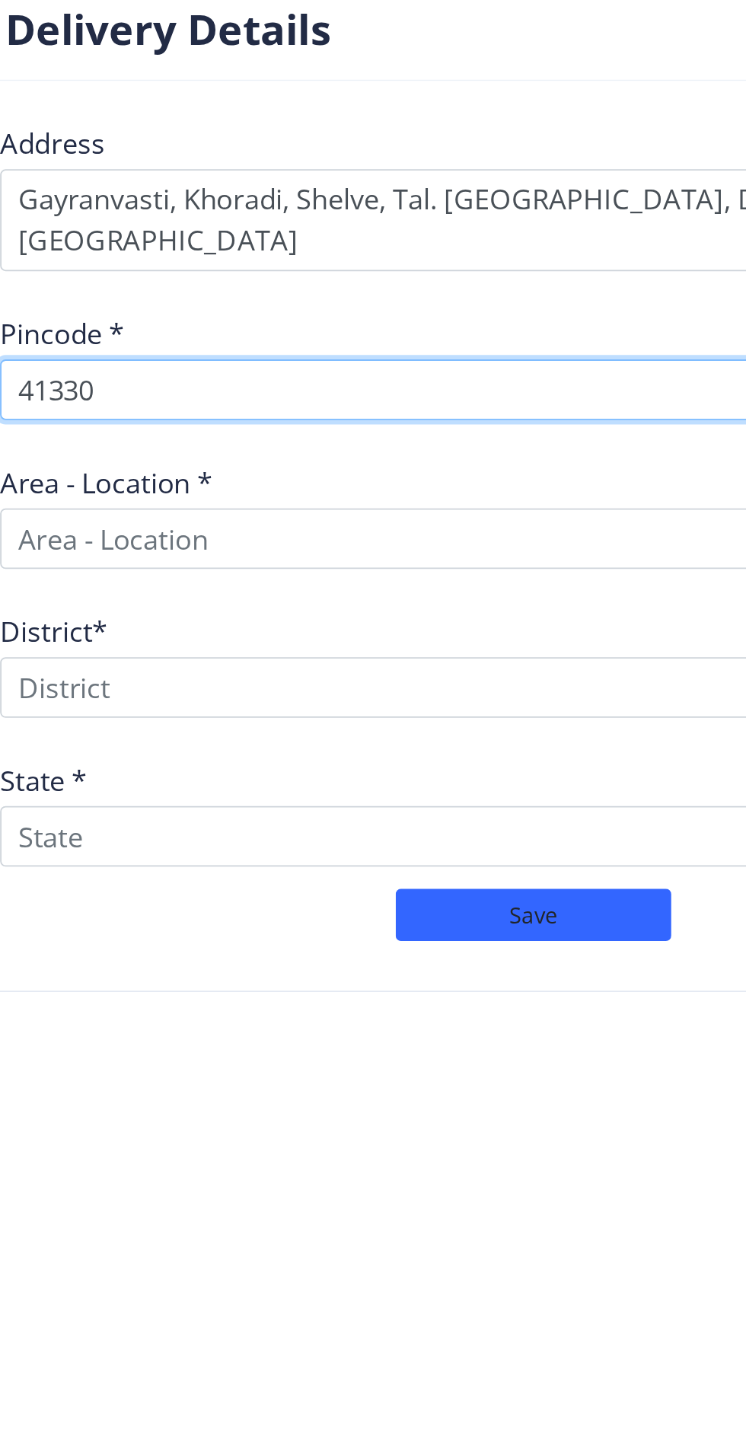
type input "413304"
select select
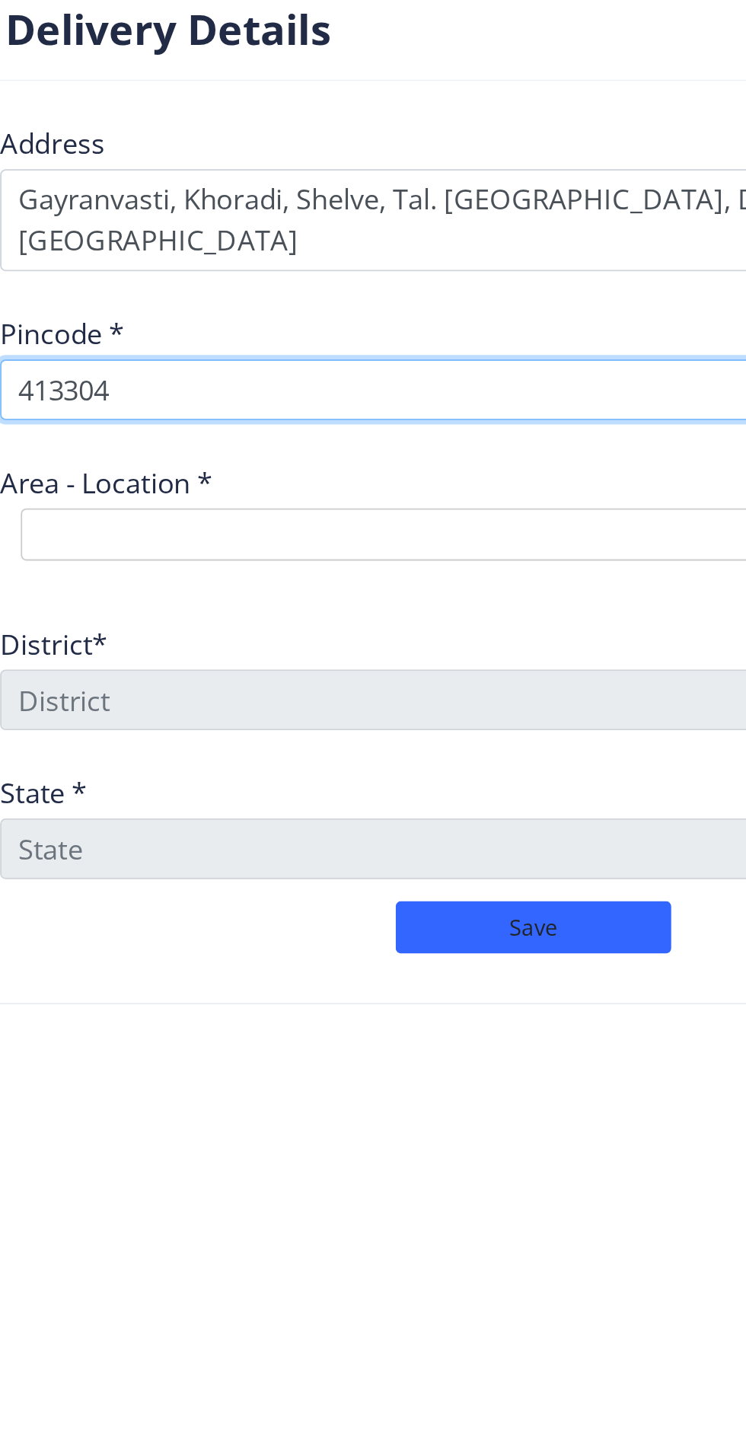
scroll to position [1101, 0]
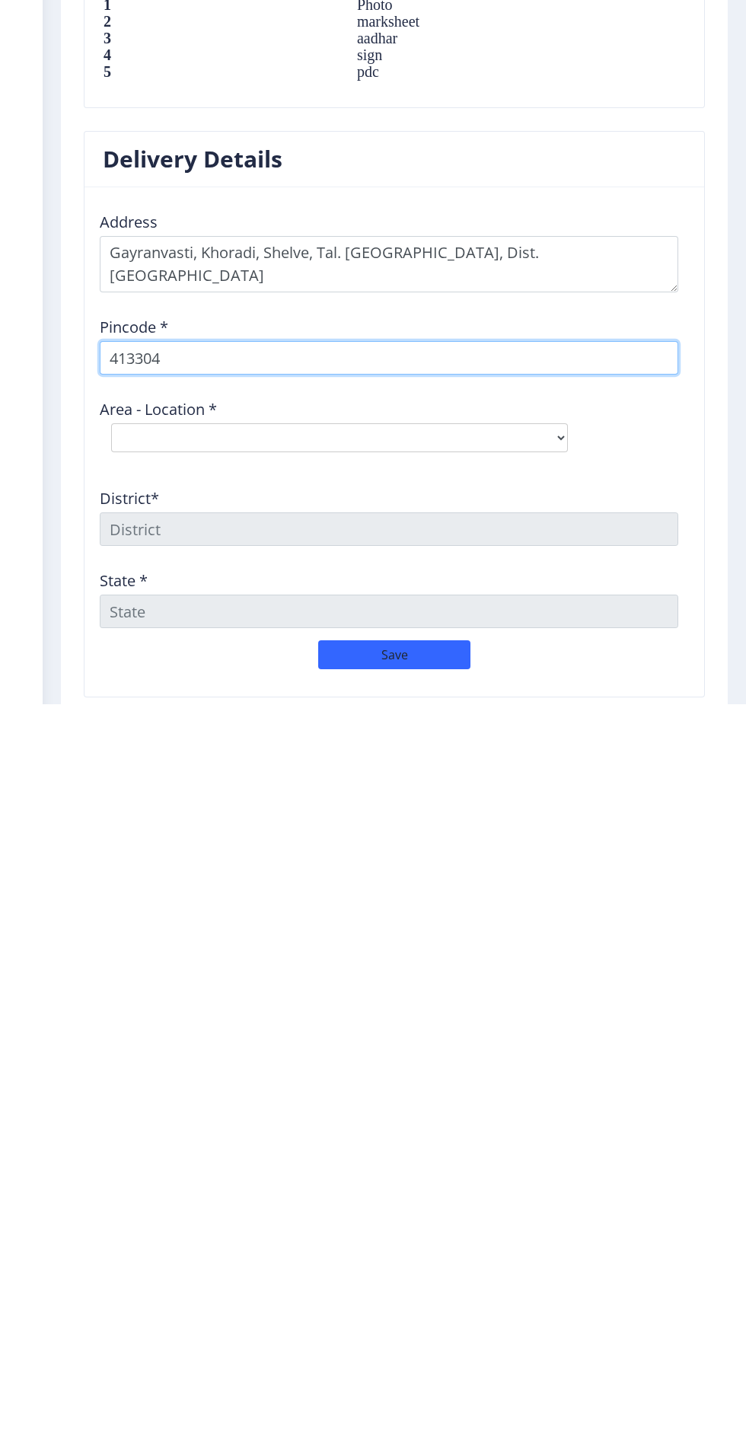
type input "413304"
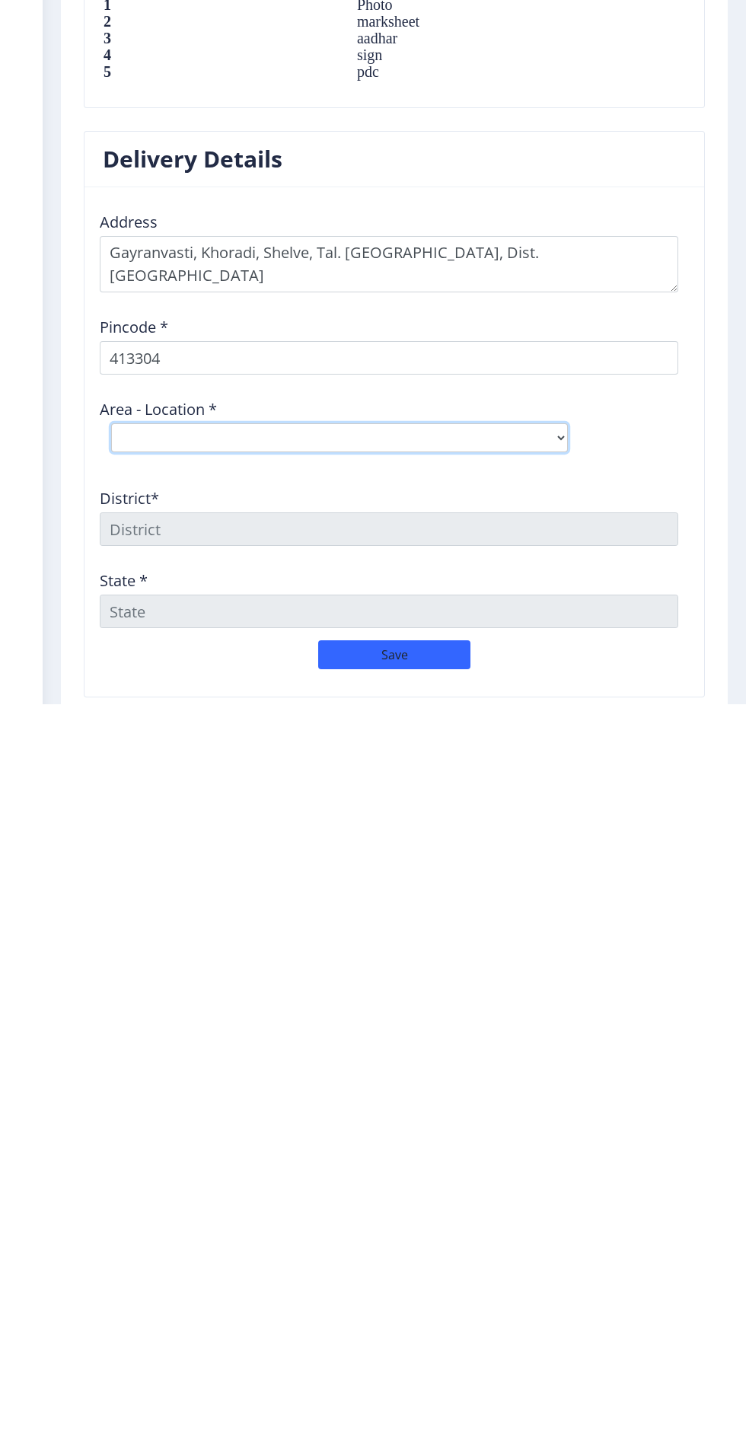
click at [400, 1164] on select "Select Area Location Adhiv BO Ambe B.O Anawali B.O Babhulgaon B.O Bhandishegaon…" at bounding box center [339, 1175] width 457 height 29
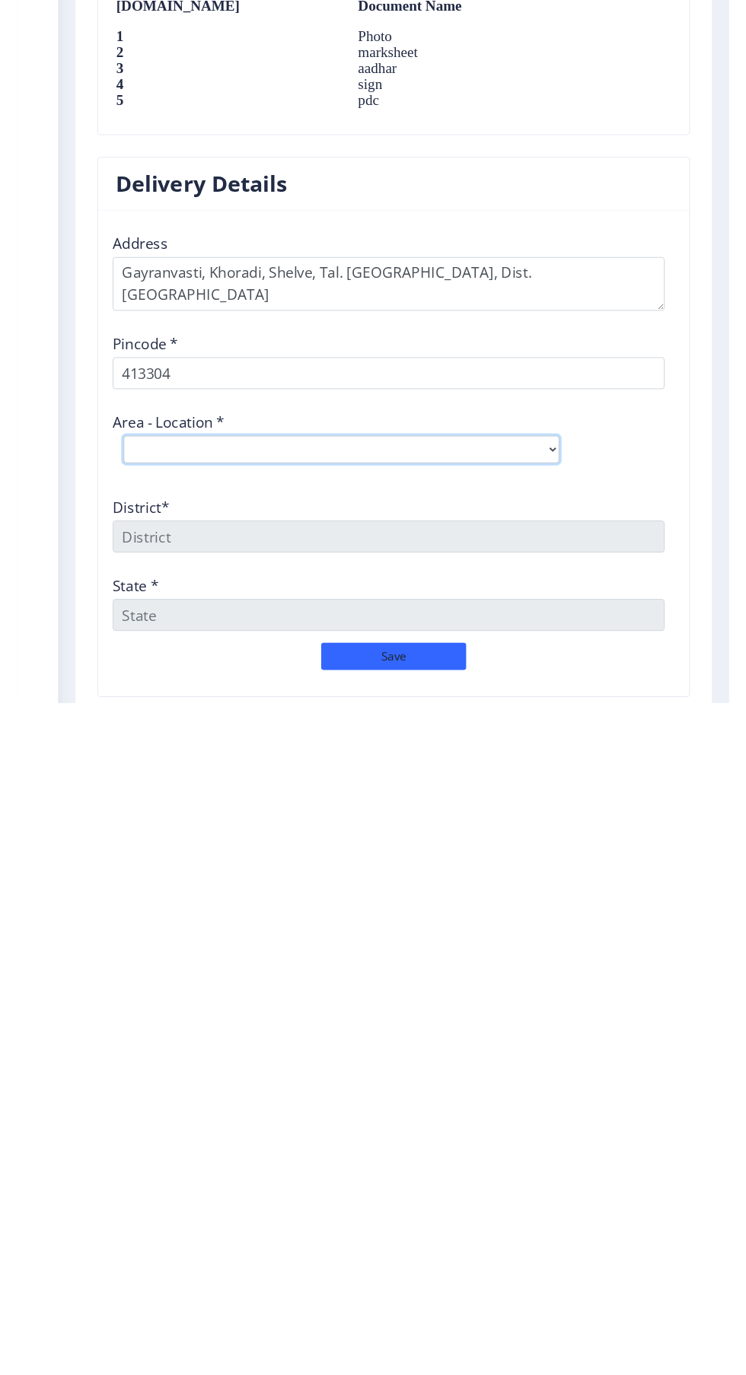
scroll to position [7, 0]
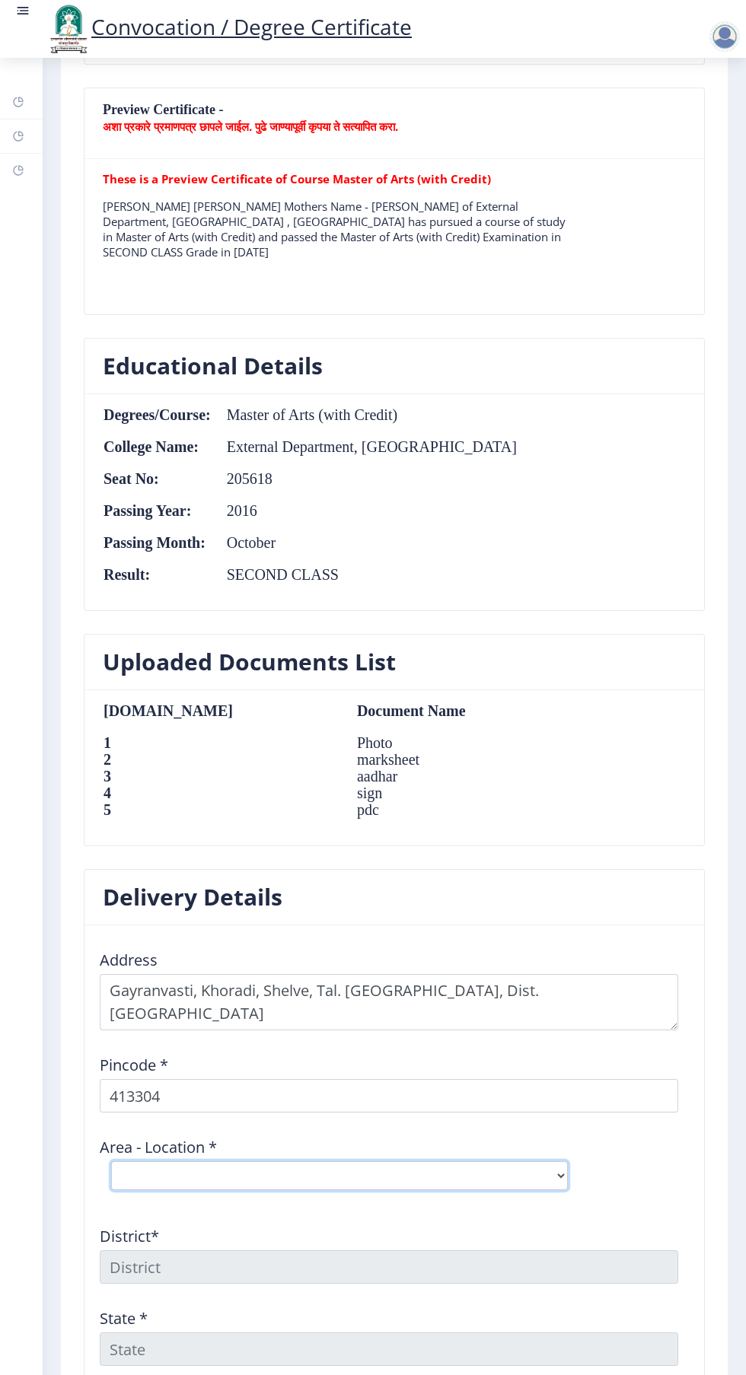
select select "26: Object"
click at [111, 1161] on select "Select Area Location Adhiv BO Ambe B.O Anawali B.O Babhulgaon B.O Bhandishegaon…" at bounding box center [339, 1175] width 457 height 29
type input "SOLAPUR"
type input "Maharashtra"
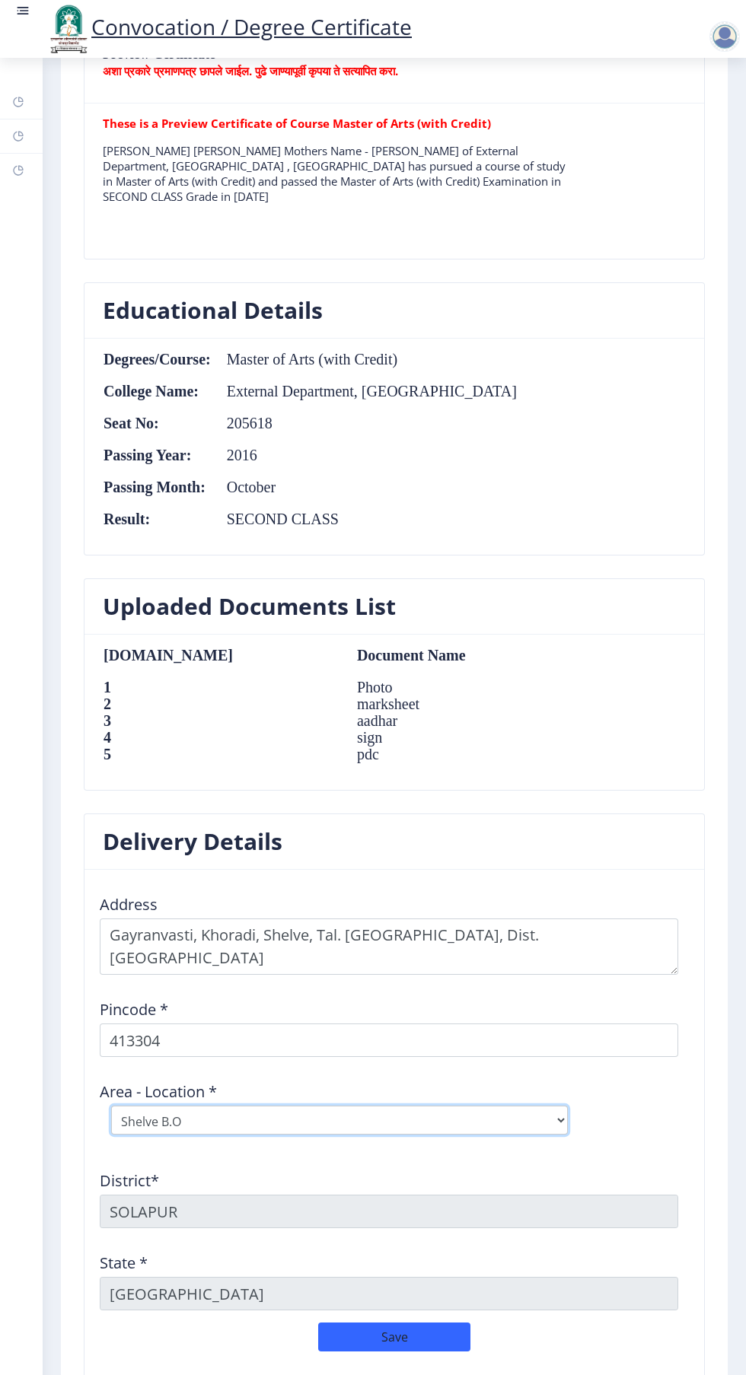
scroll to position [1168, 0]
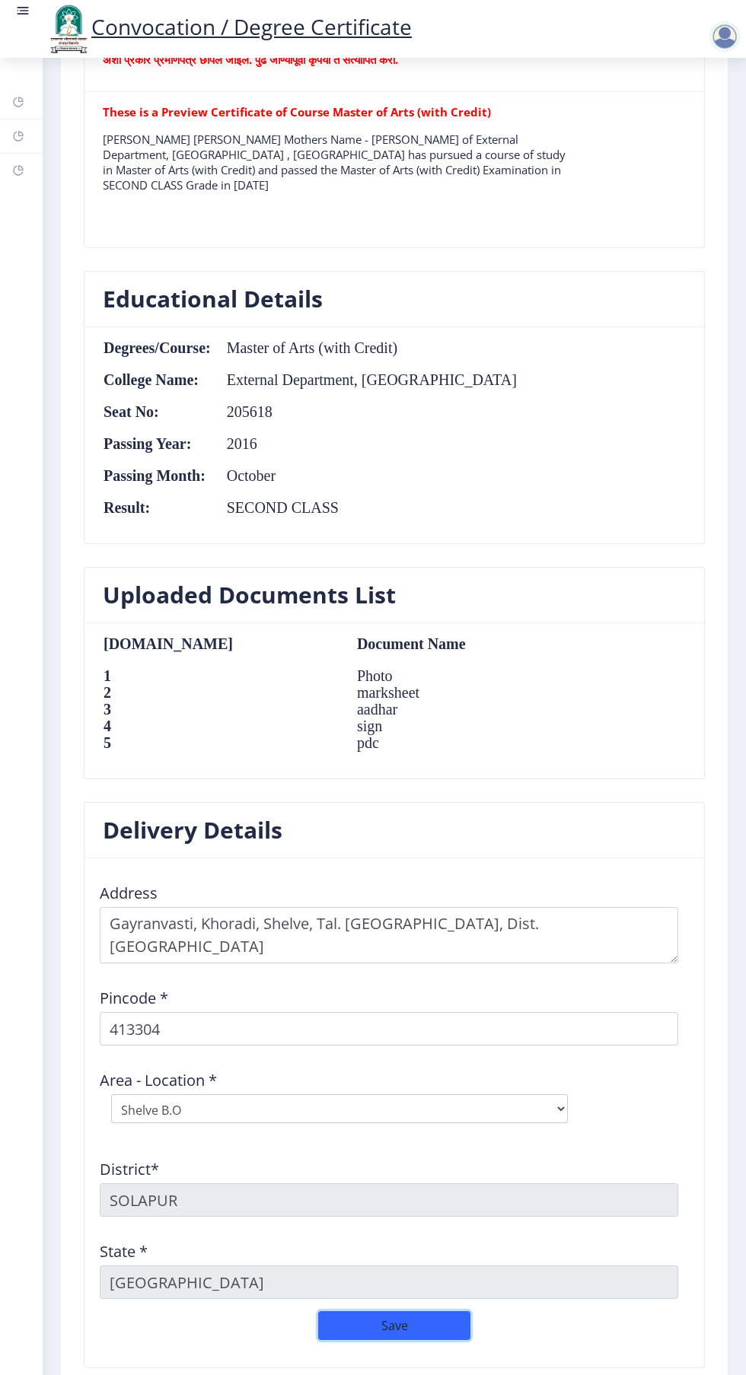
click at [397, 1313] on button "Save" at bounding box center [394, 1325] width 152 height 29
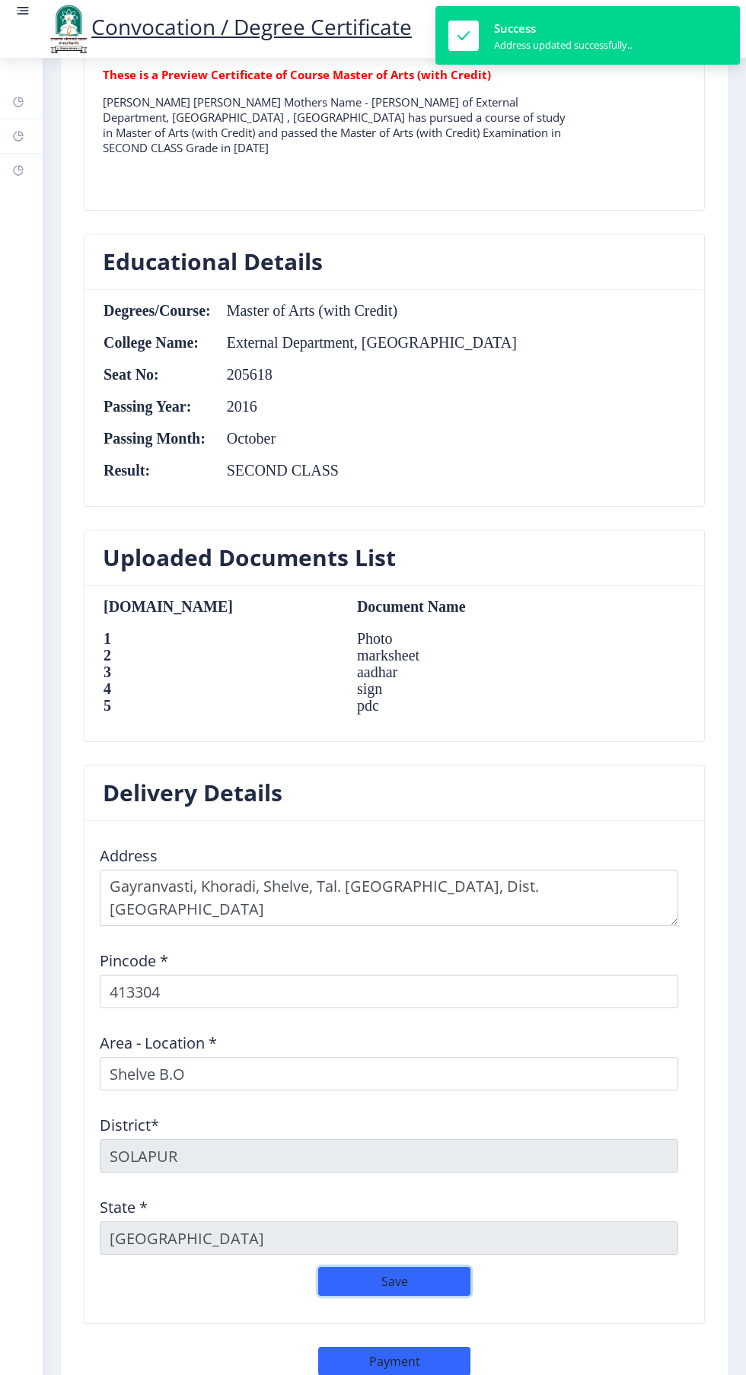
scroll to position [1204, 0]
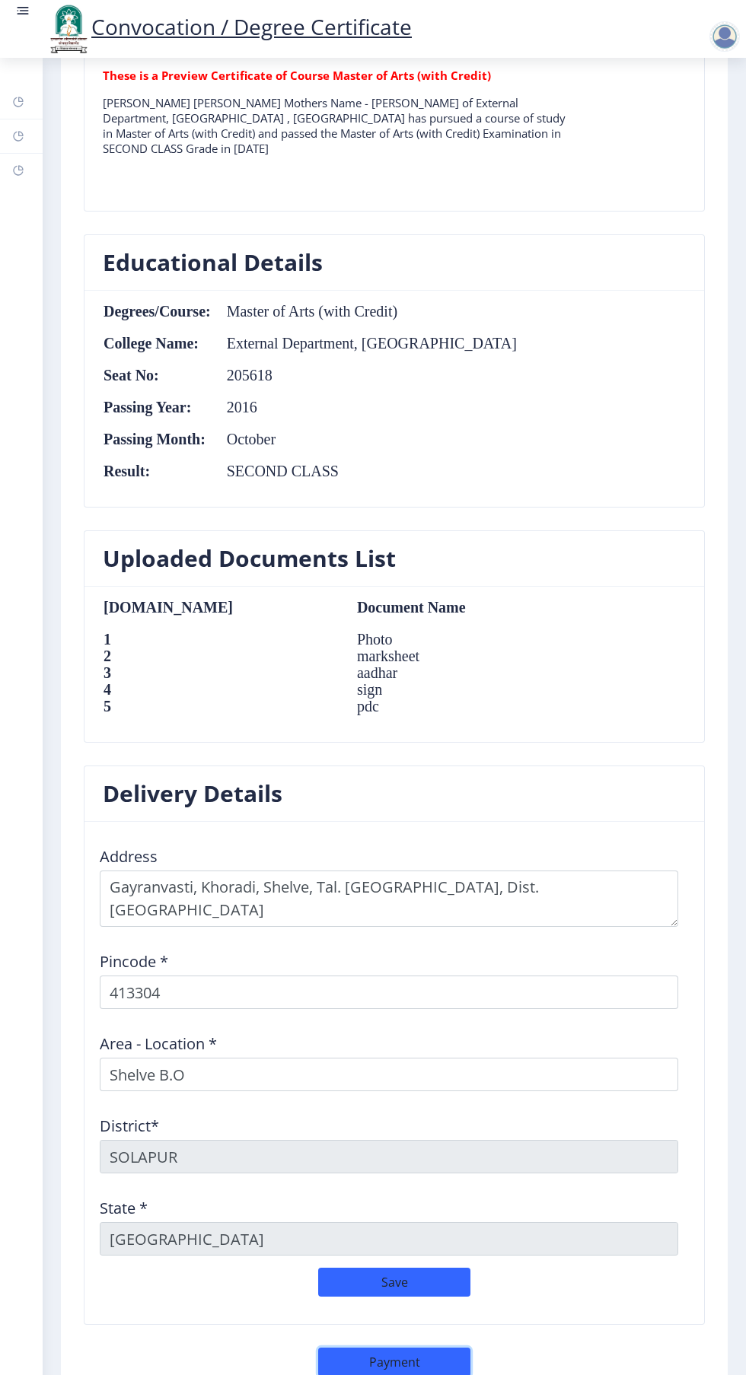
click at [397, 1351] on button "Payment" at bounding box center [394, 1362] width 152 height 29
select select "sealed"
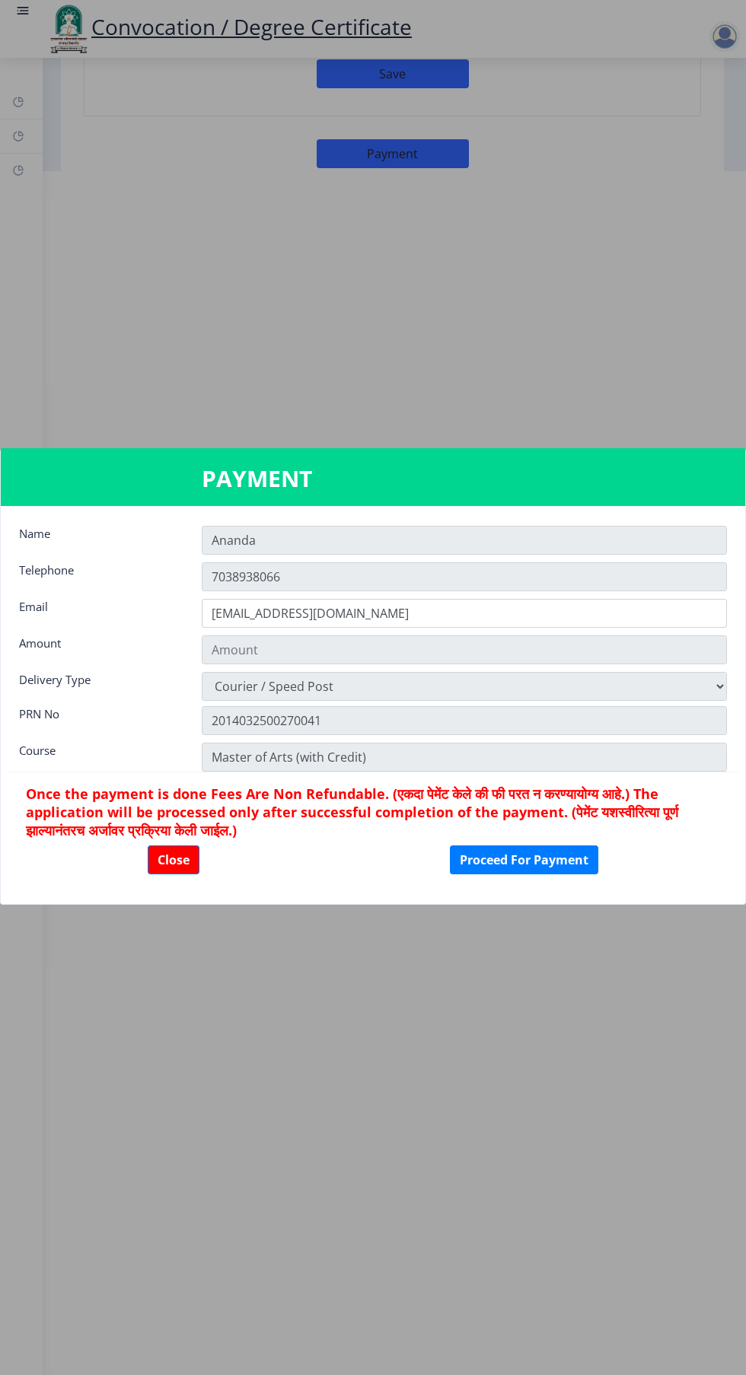
scroll to position [1205, 0]
type input "1885"
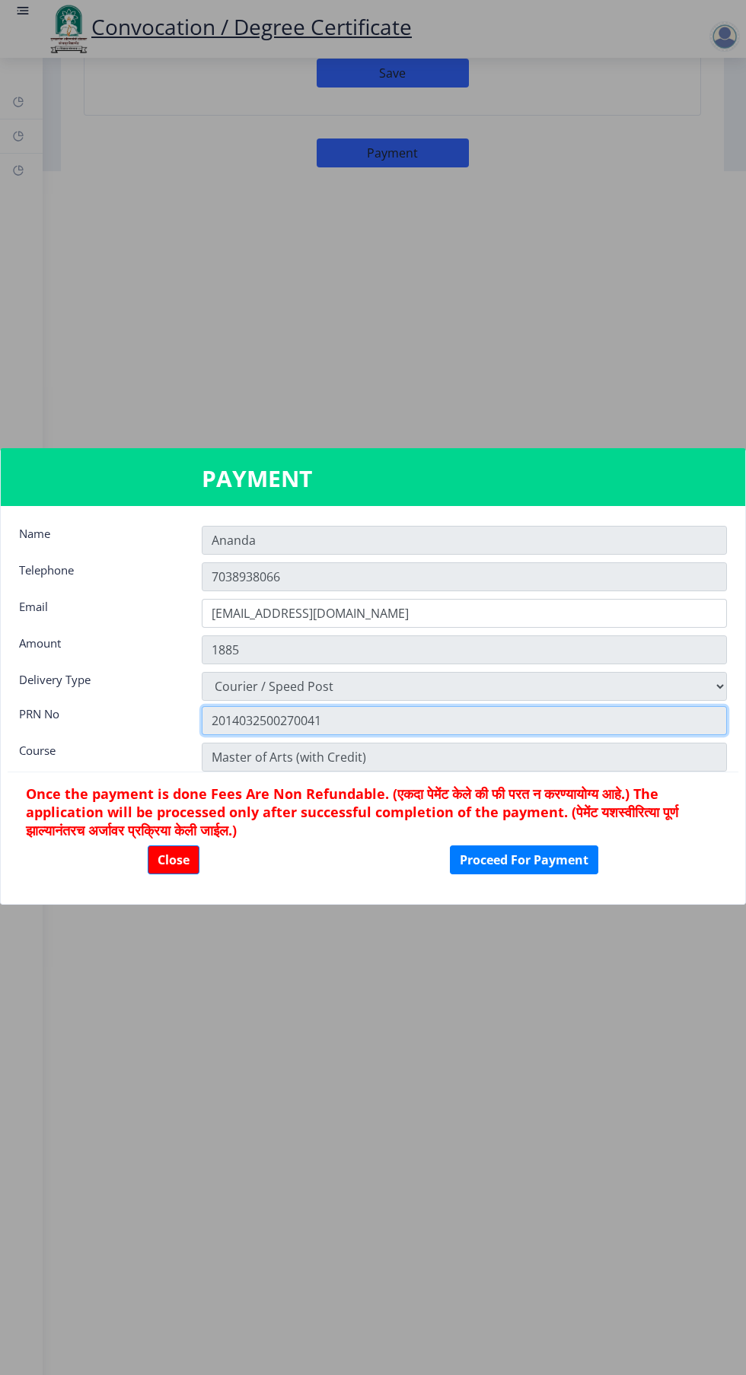
click at [658, 714] on input "2014032500270041" at bounding box center [464, 720] width 525 height 29
click at [668, 707] on input "2014032500270041" at bounding box center [464, 720] width 525 height 29
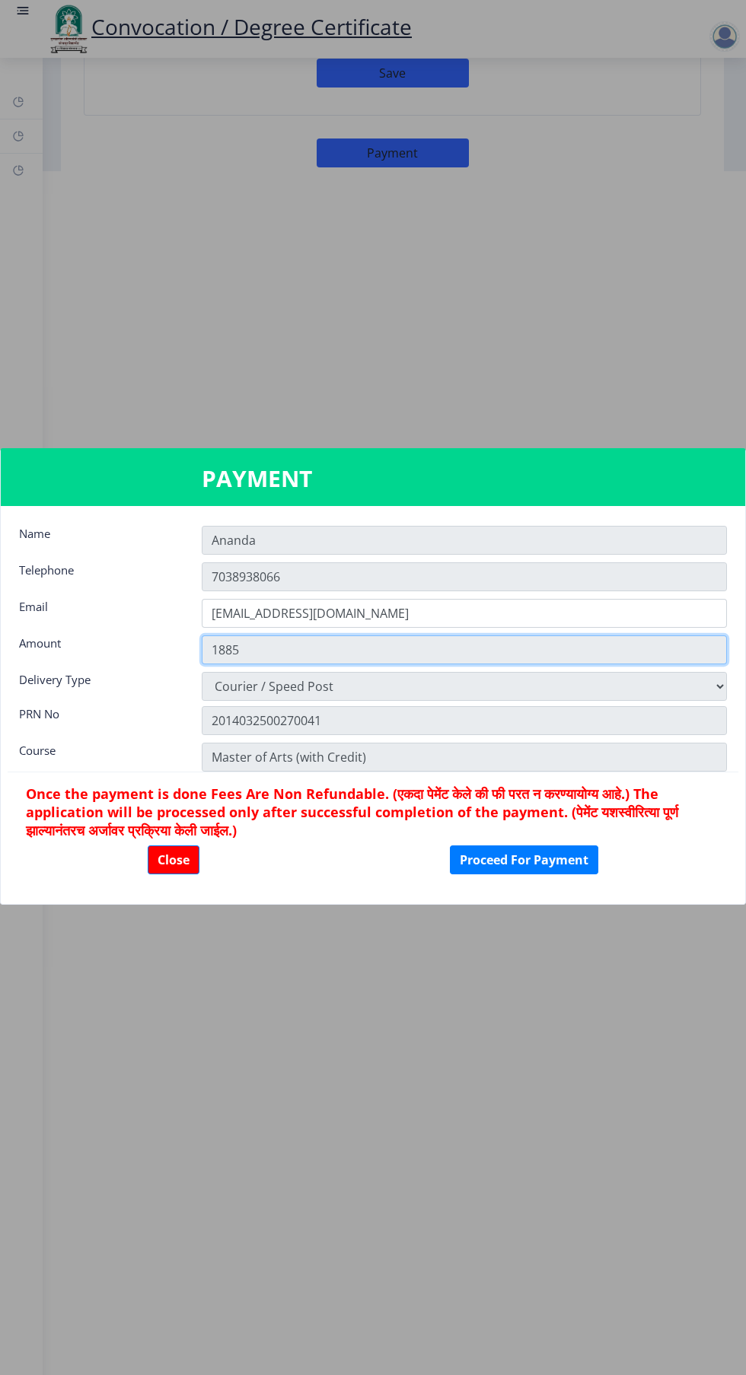
click at [616, 652] on input "1885" at bounding box center [464, 650] width 525 height 29
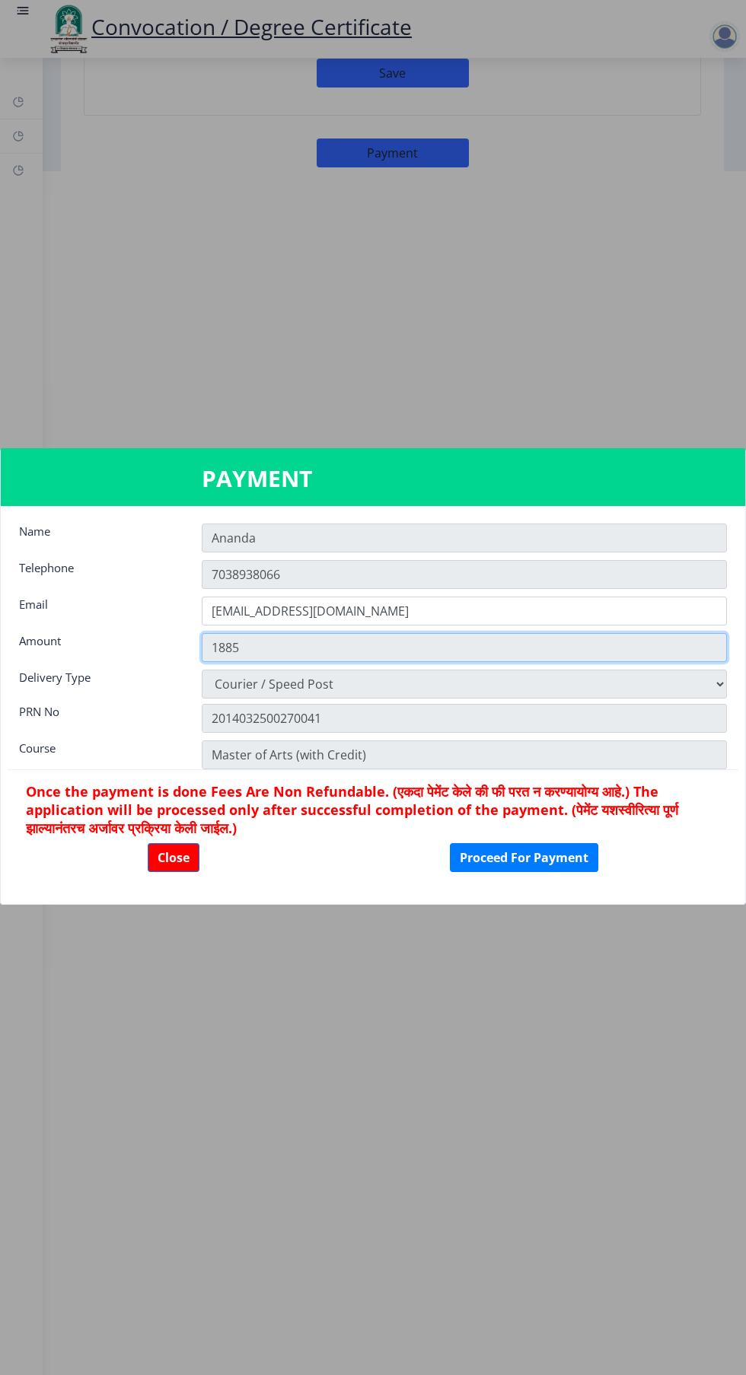
scroll to position [2, 0]
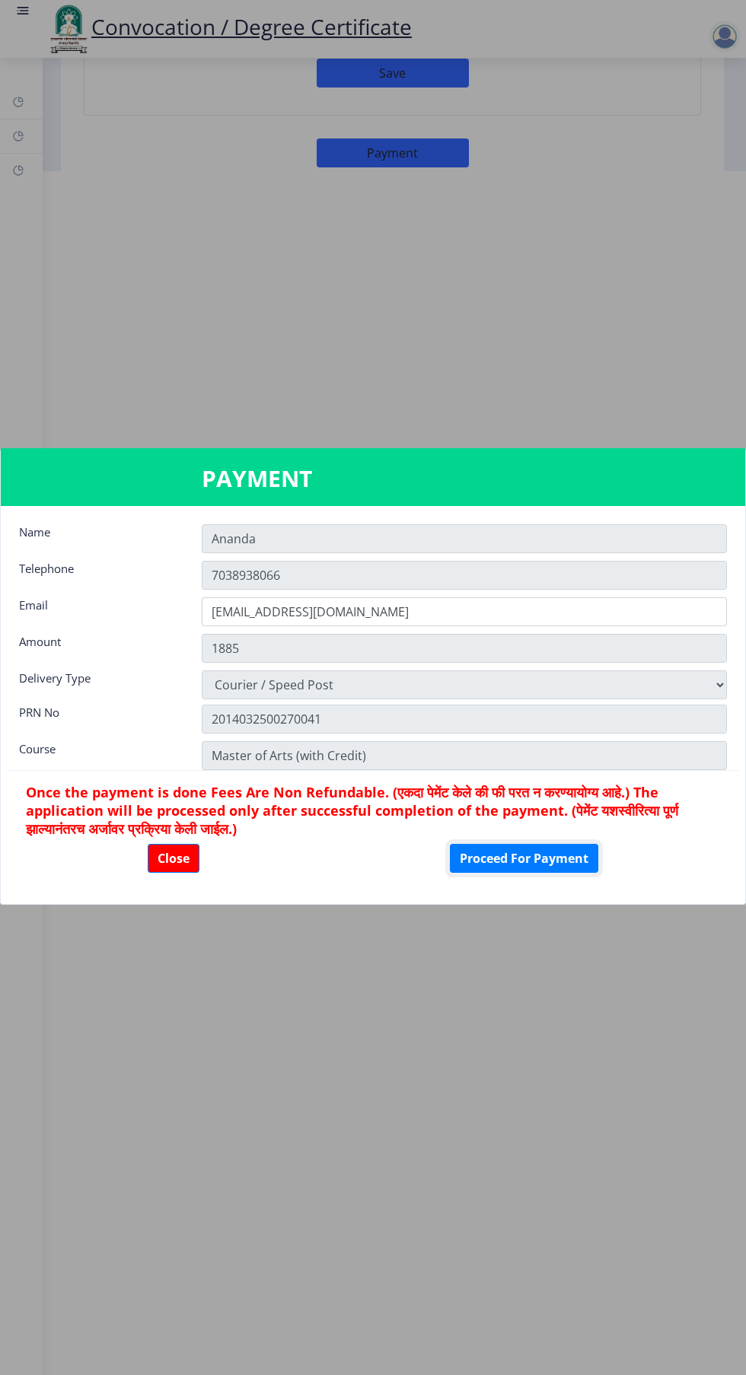
click at [556, 862] on button "Proceed For Payment" at bounding box center [524, 858] width 148 height 29
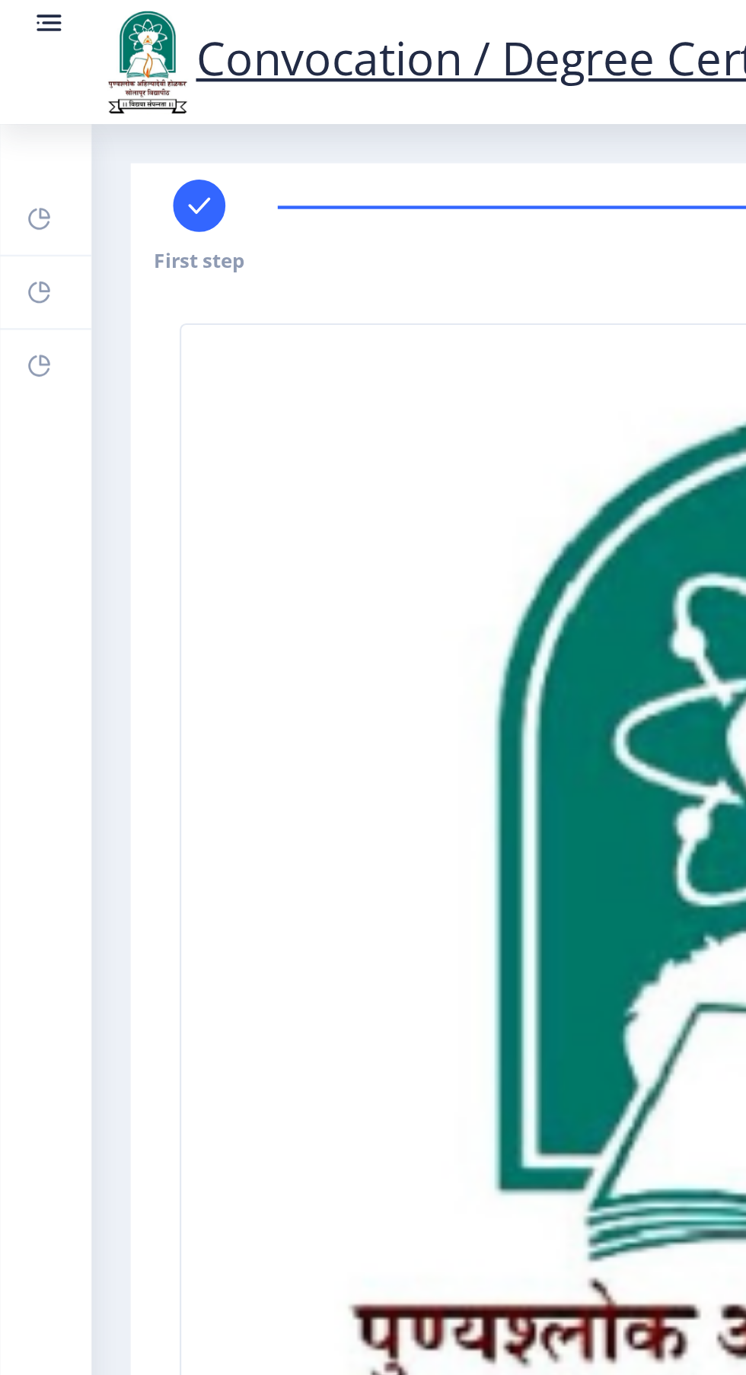
click at [22, 14] on rect at bounding box center [23, 15] width 11 height 2
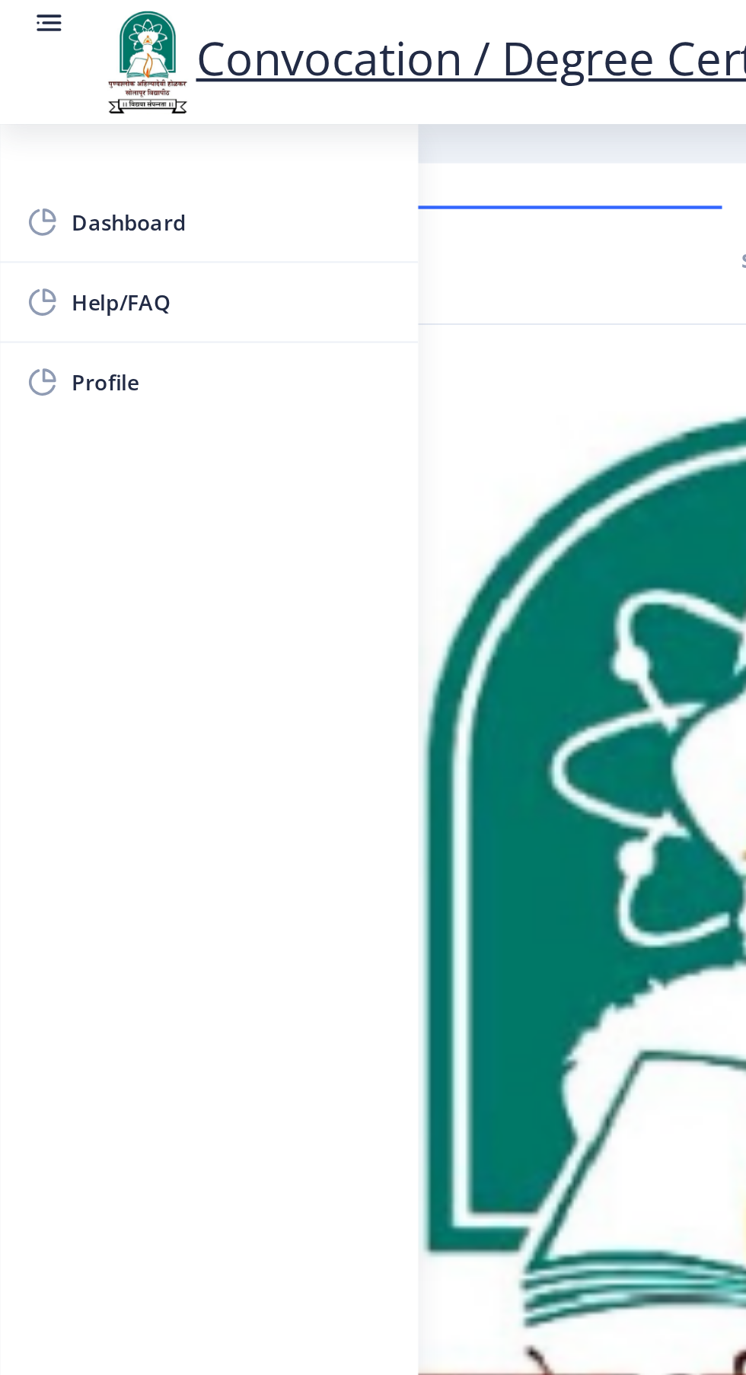
click at [68, 190] on link "Profile" at bounding box center [97, 178] width 195 height 37
select select
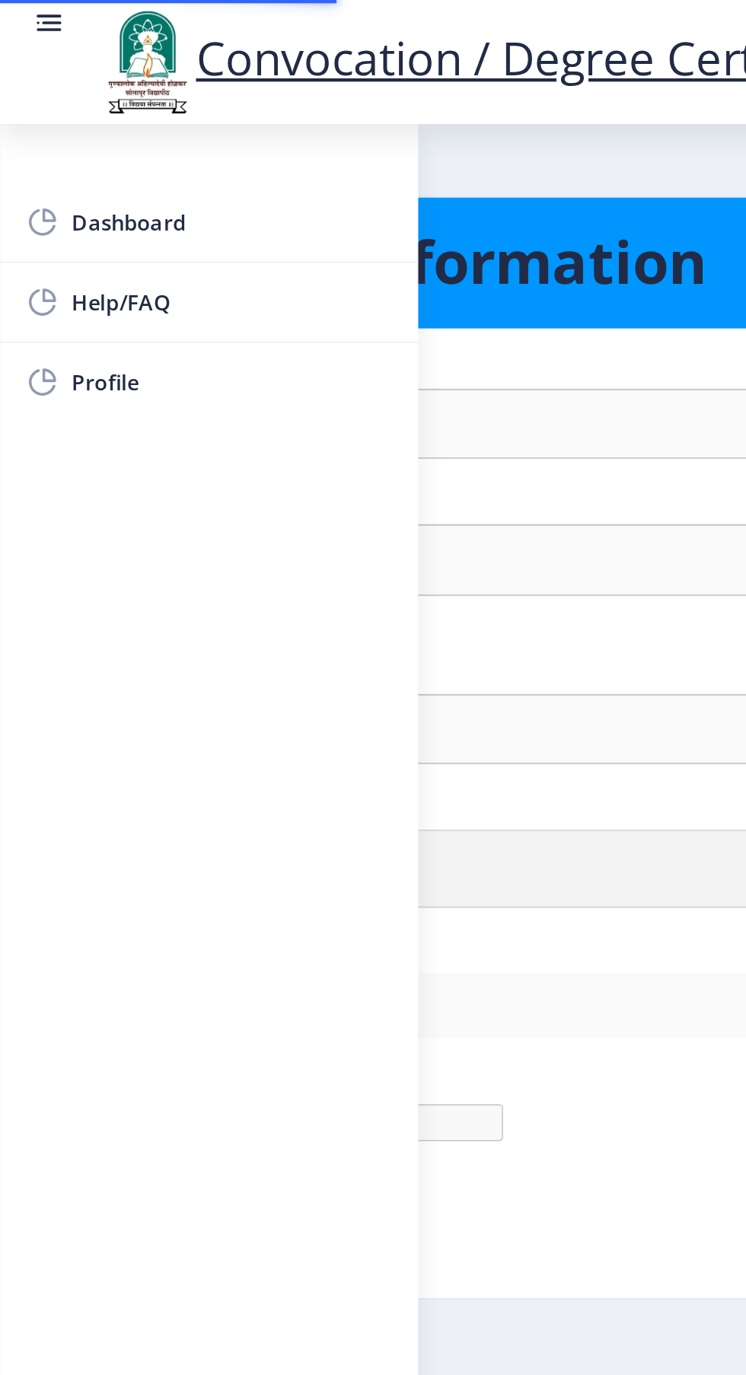
type input "Ananda"
type input "Gajare"
type input "GAJARE ANANDA POPAT"
select select "[DEMOGRAPHIC_DATA]"
type input "anandagajaresp@gmail.com"
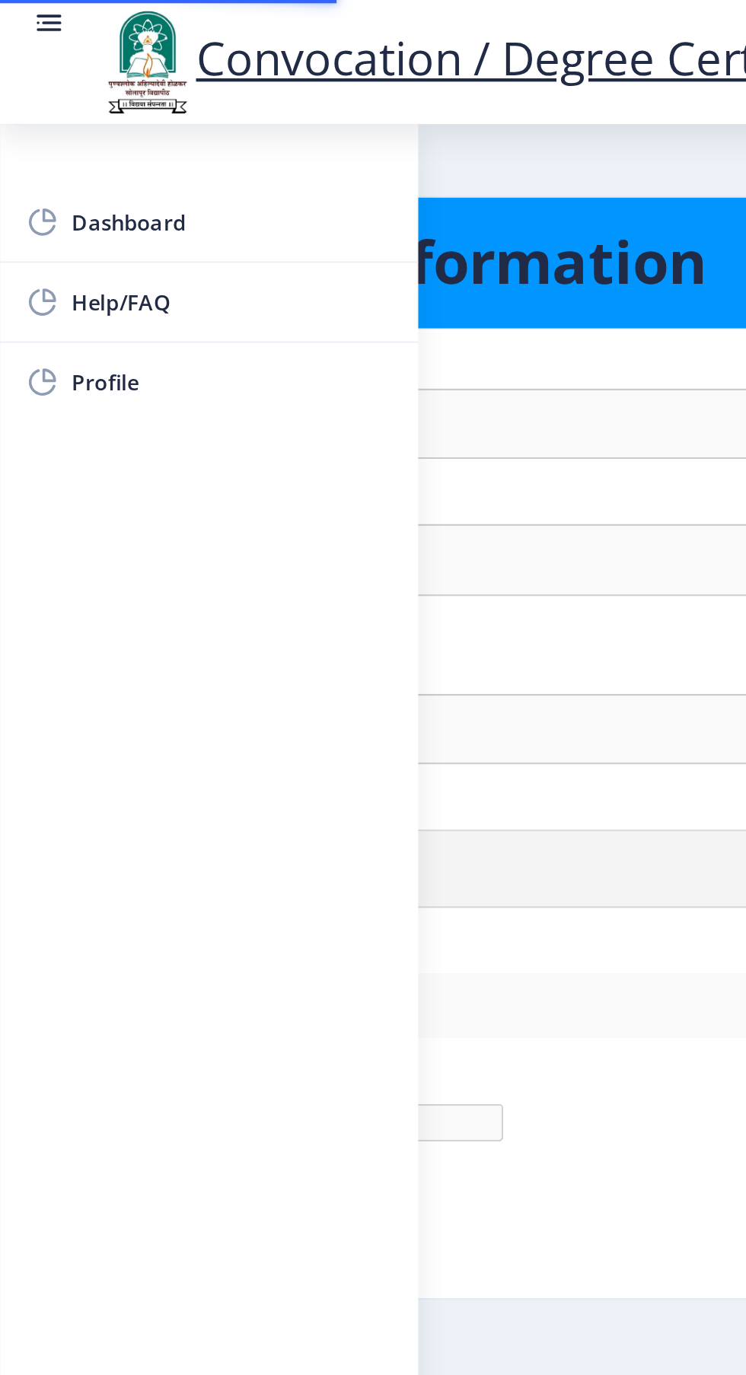
type input "7038938066"
click at [84, 93] on link "Dashboard" at bounding box center [97, 103] width 195 height 37
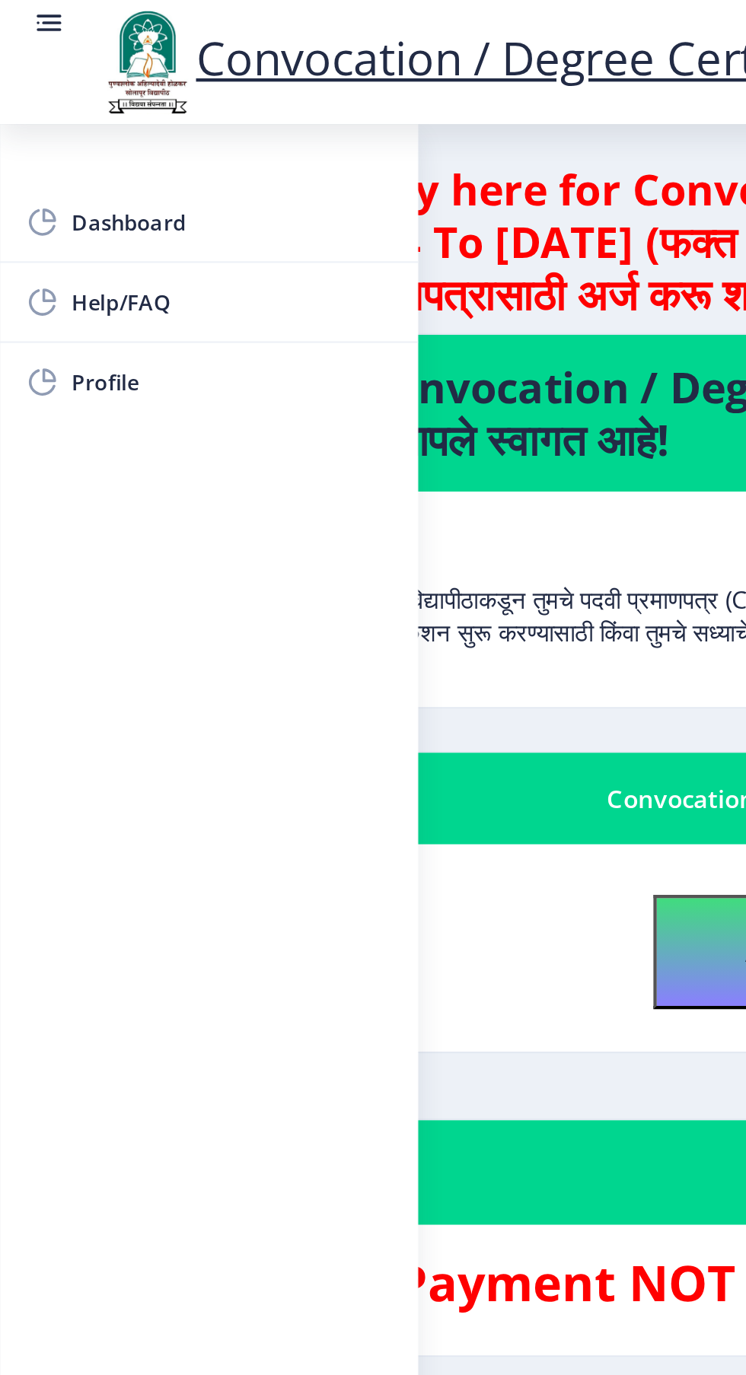
click at [22, 14] on rect at bounding box center [23, 15] width 11 height 2
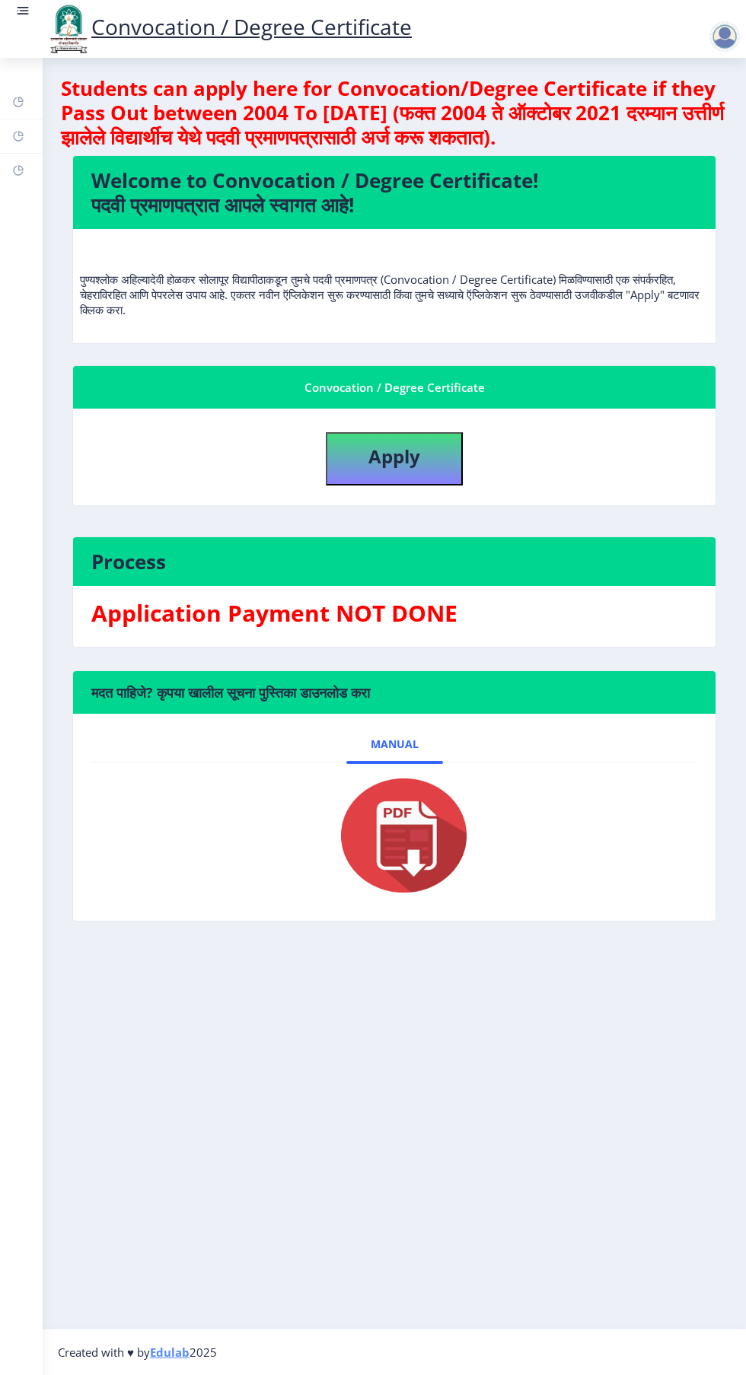
click at [410, 861] on img at bounding box center [394, 836] width 152 height 122
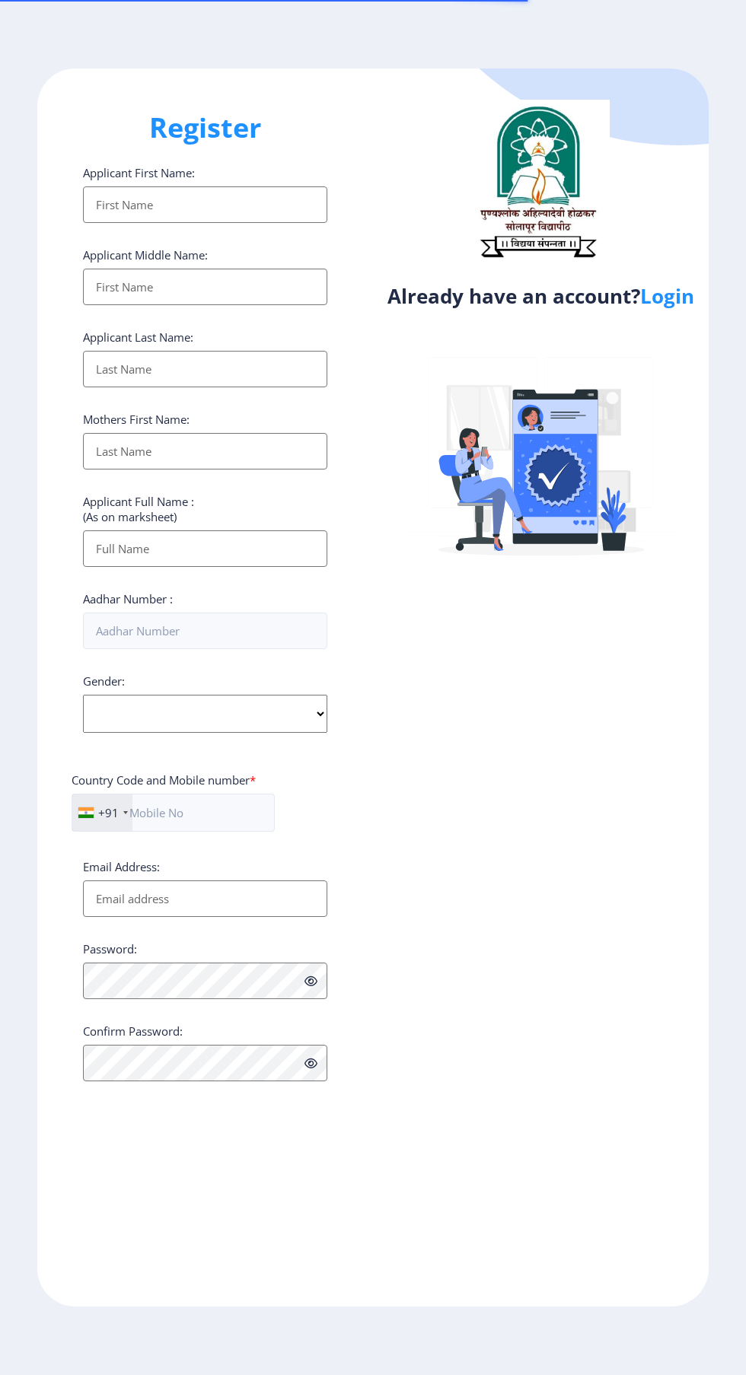
select select
